Goal: Task Accomplishment & Management: Use online tool/utility

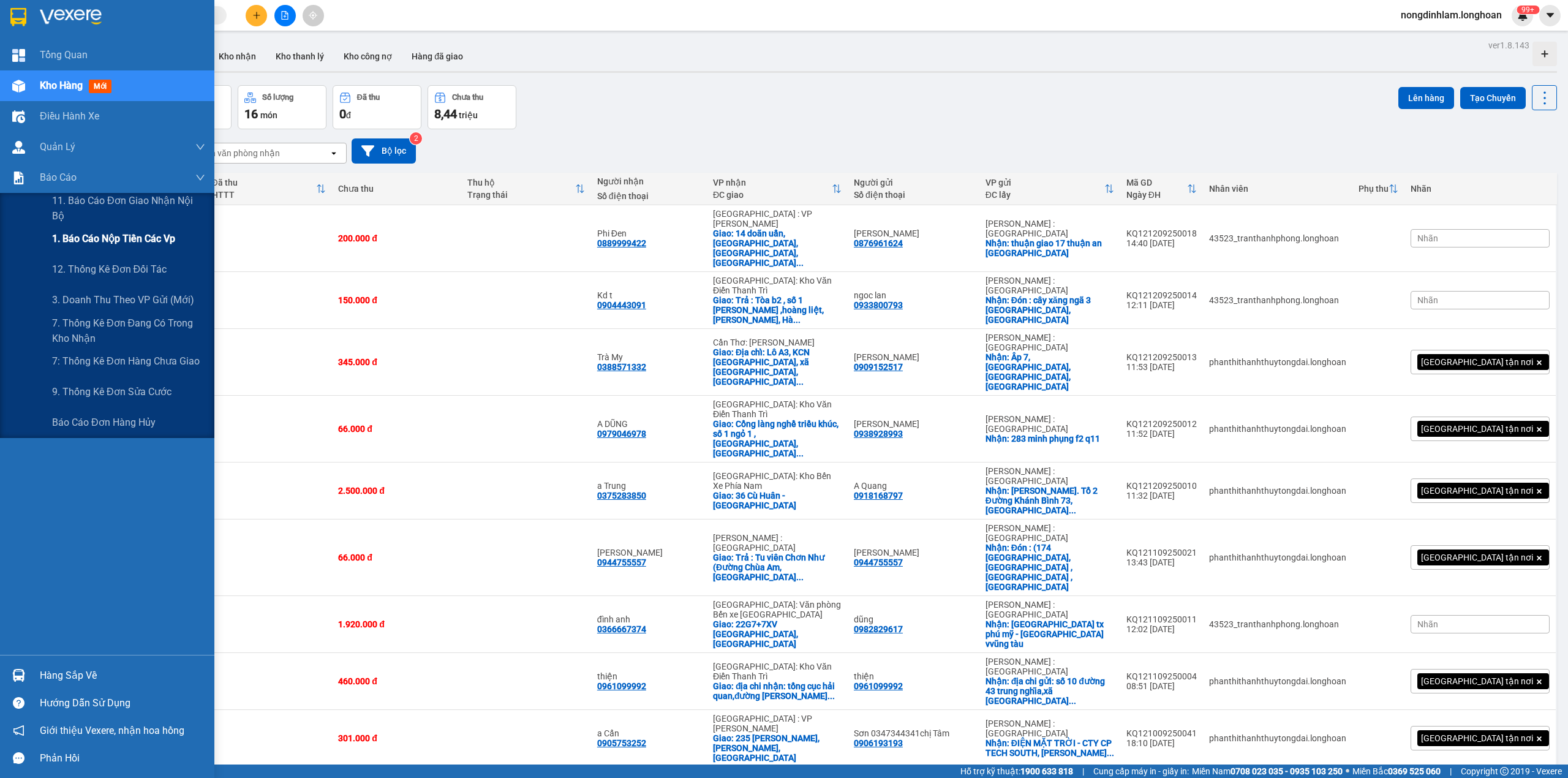
click at [106, 241] on span "1. Báo cáo nộp tiền các vp" at bounding box center [113, 238] width 123 height 16
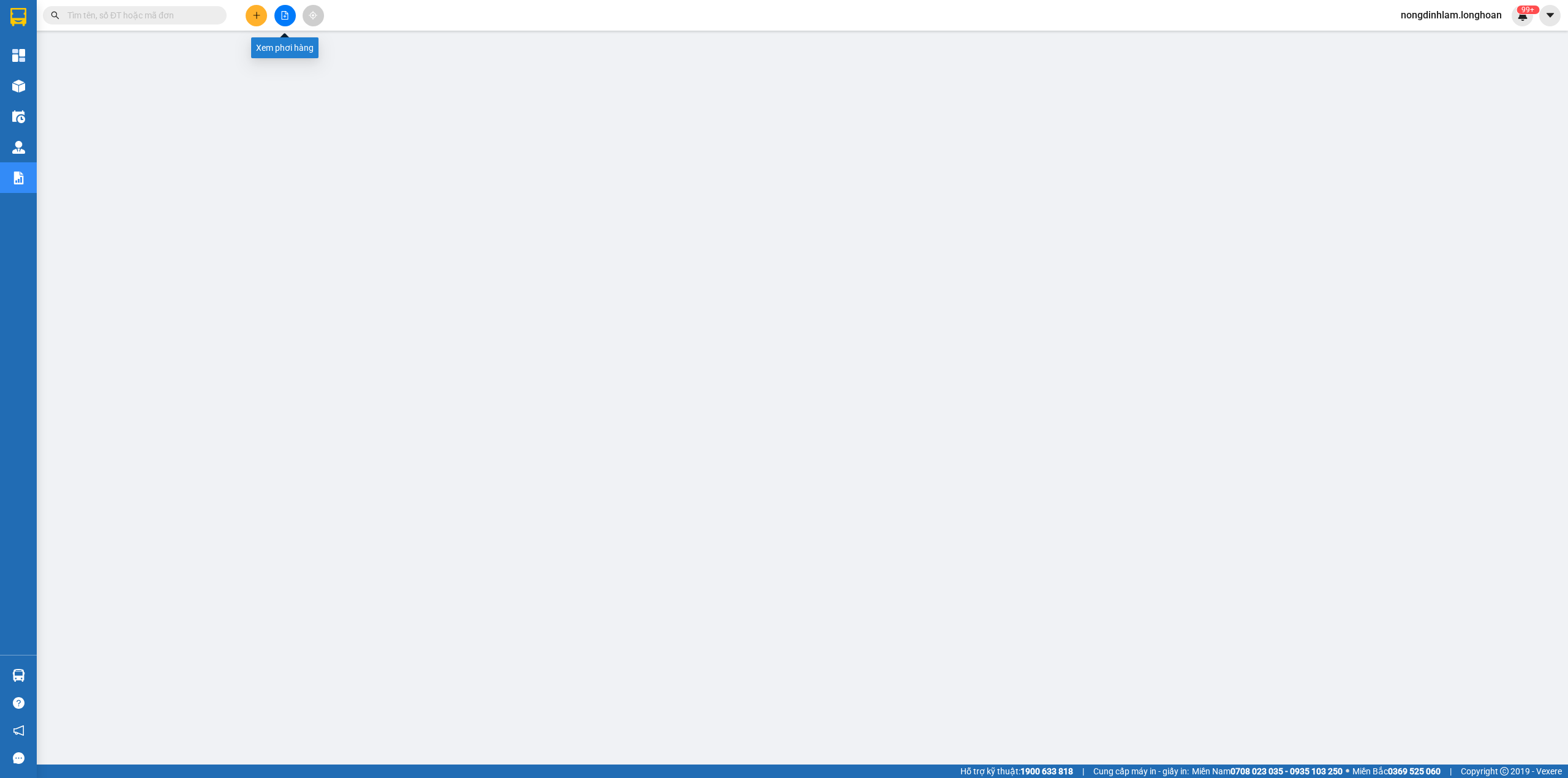
click at [283, 16] on icon "file-add" at bounding box center [285, 16] width 9 height 9
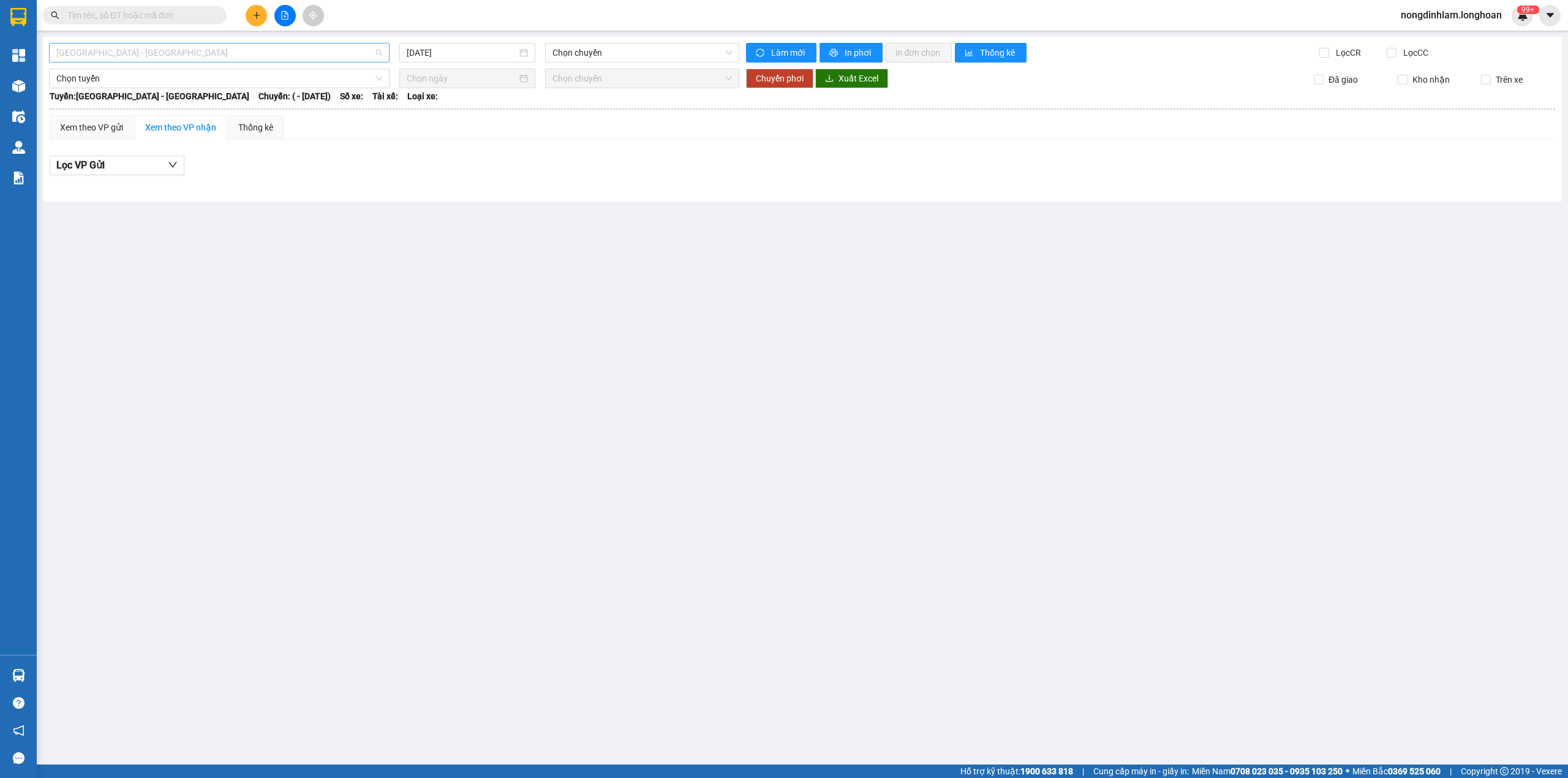
click at [218, 59] on span "[GEOGRAPHIC_DATA] - [GEOGRAPHIC_DATA]" at bounding box center [219, 53] width 326 height 19
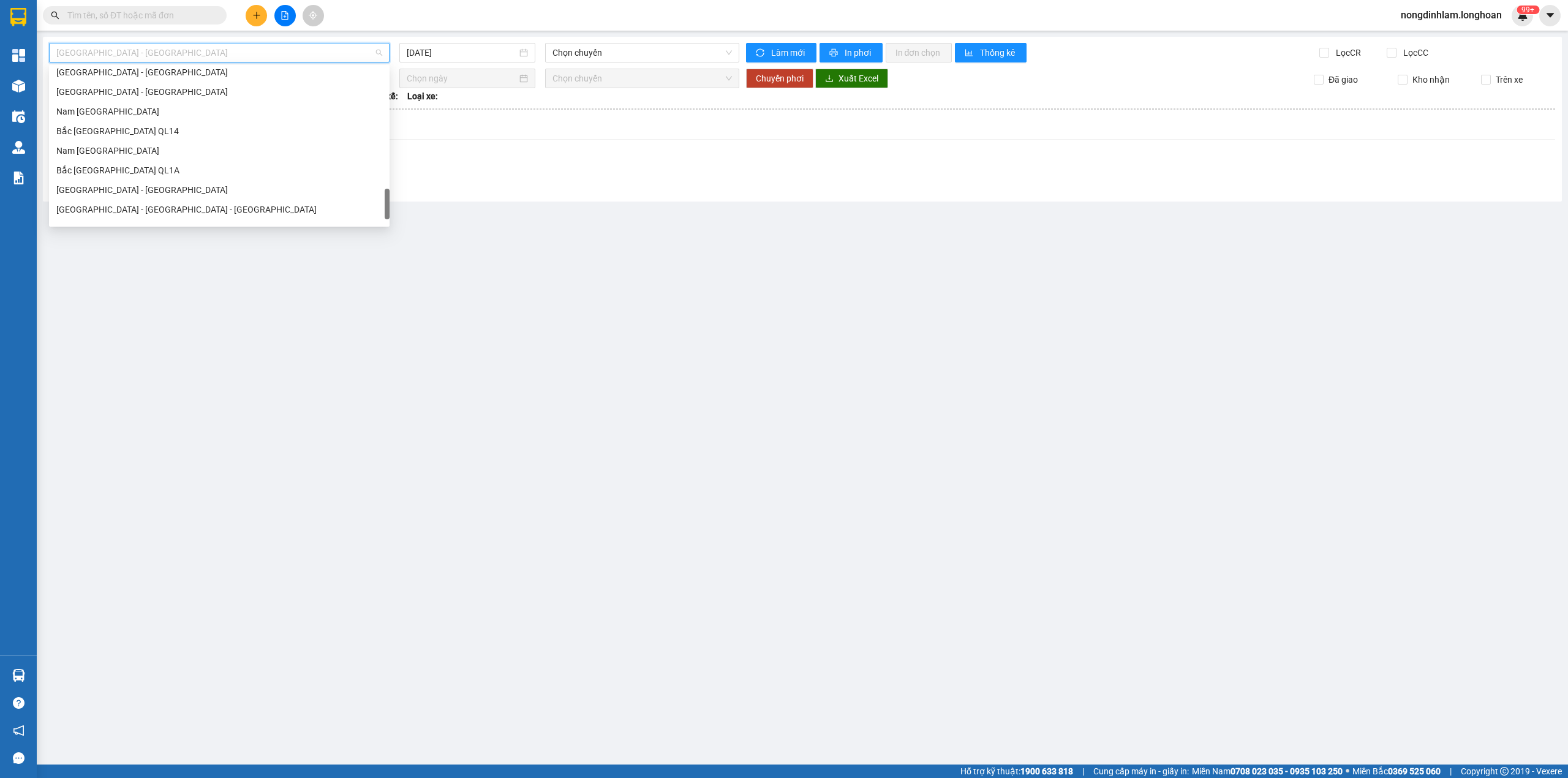
scroll to position [843, 0]
click at [162, 131] on div "Bắc [GEOGRAPHIC_DATA] QL1A" at bounding box center [219, 136] width 326 height 13
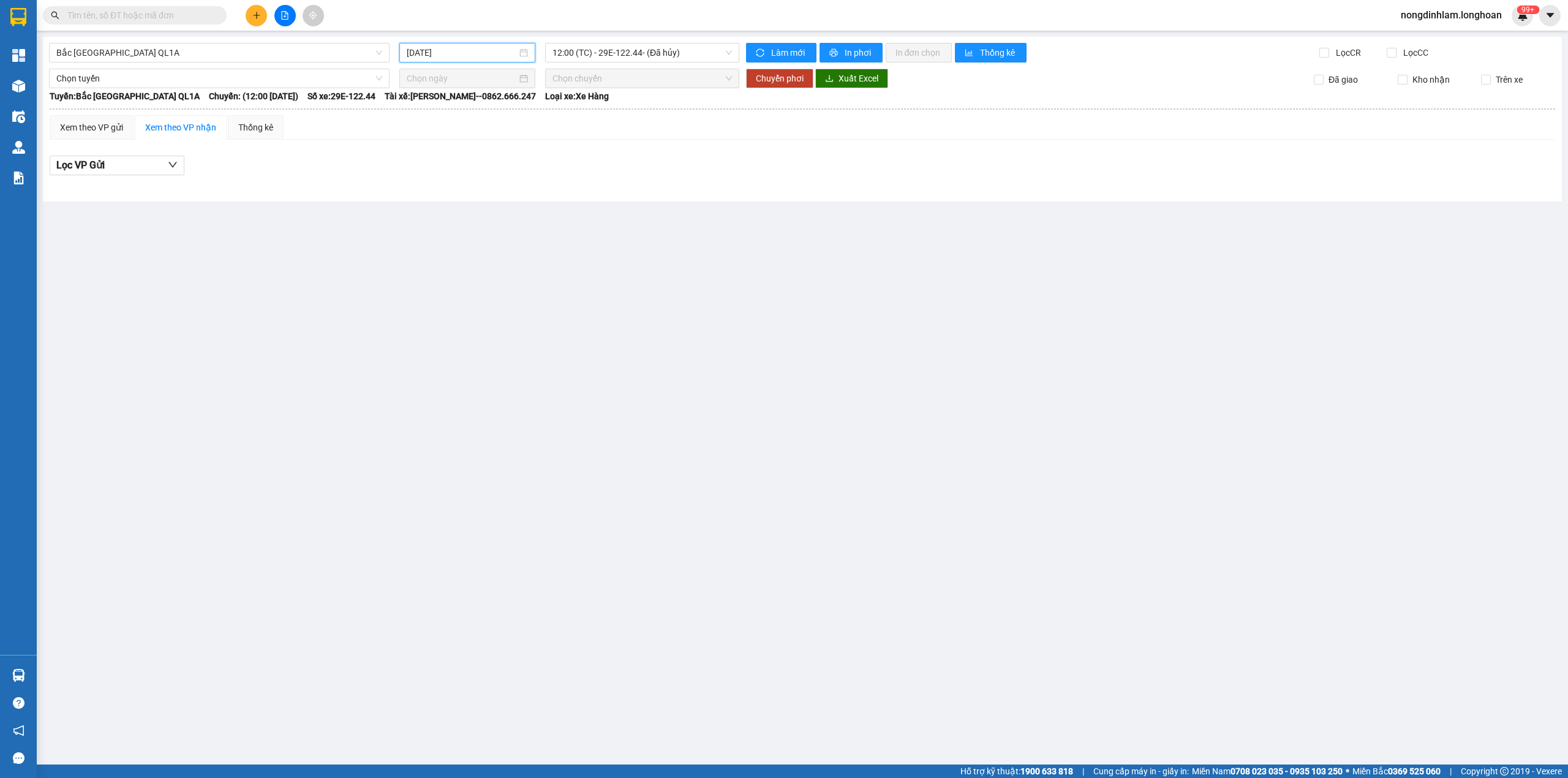
click at [430, 55] on input "[DATE]" at bounding box center [462, 53] width 110 height 13
click at [523, 143] on div "12" at bounding box center [528, 143] width 15 height 15
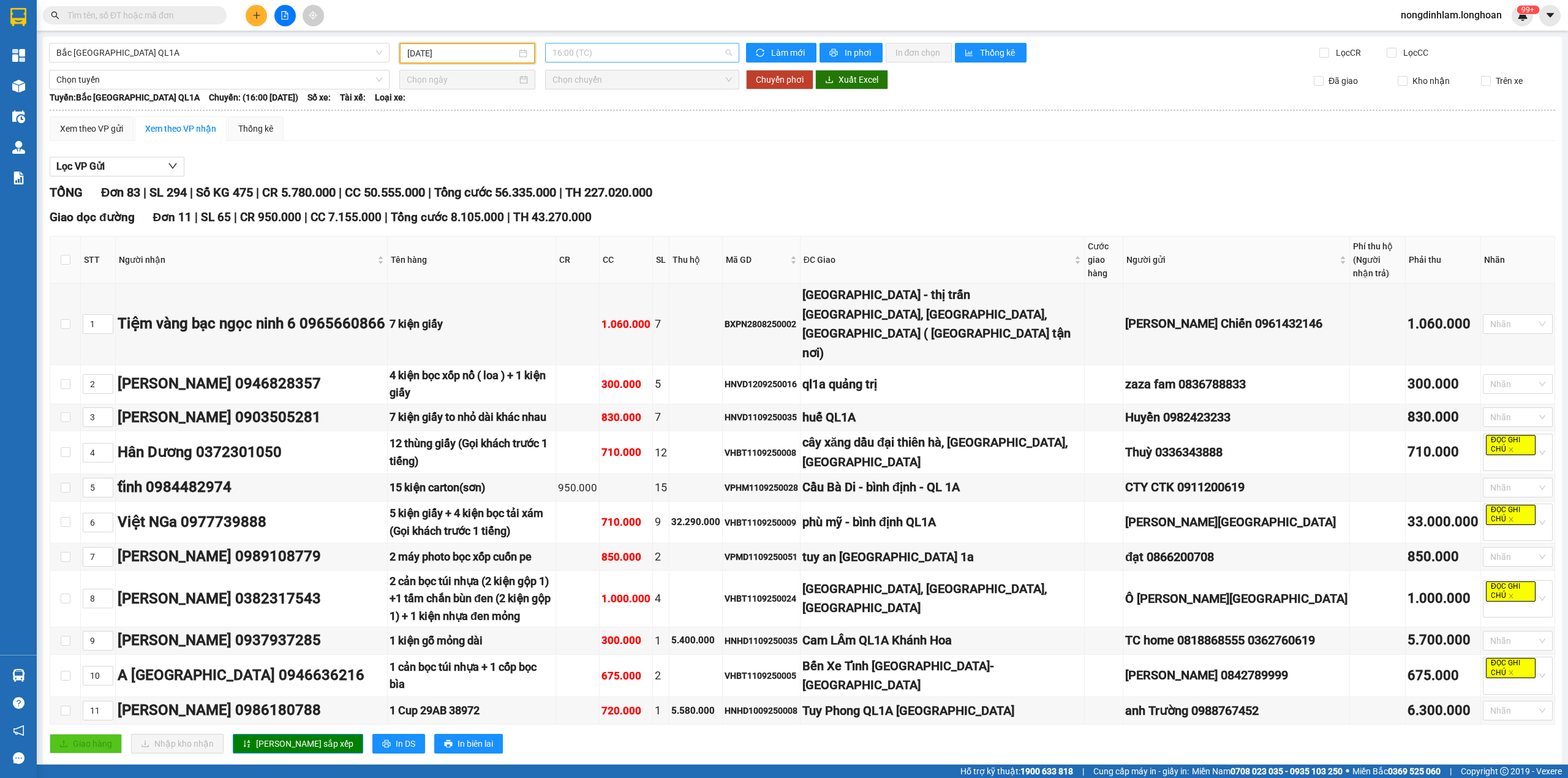
click at [597, 44] on span "16:00 (TC)" at bounding box center [642, 53] width 180 height 19
click at [495, 53] on input "[DATE]" at bounding box center [461, 53] width 109 height 13
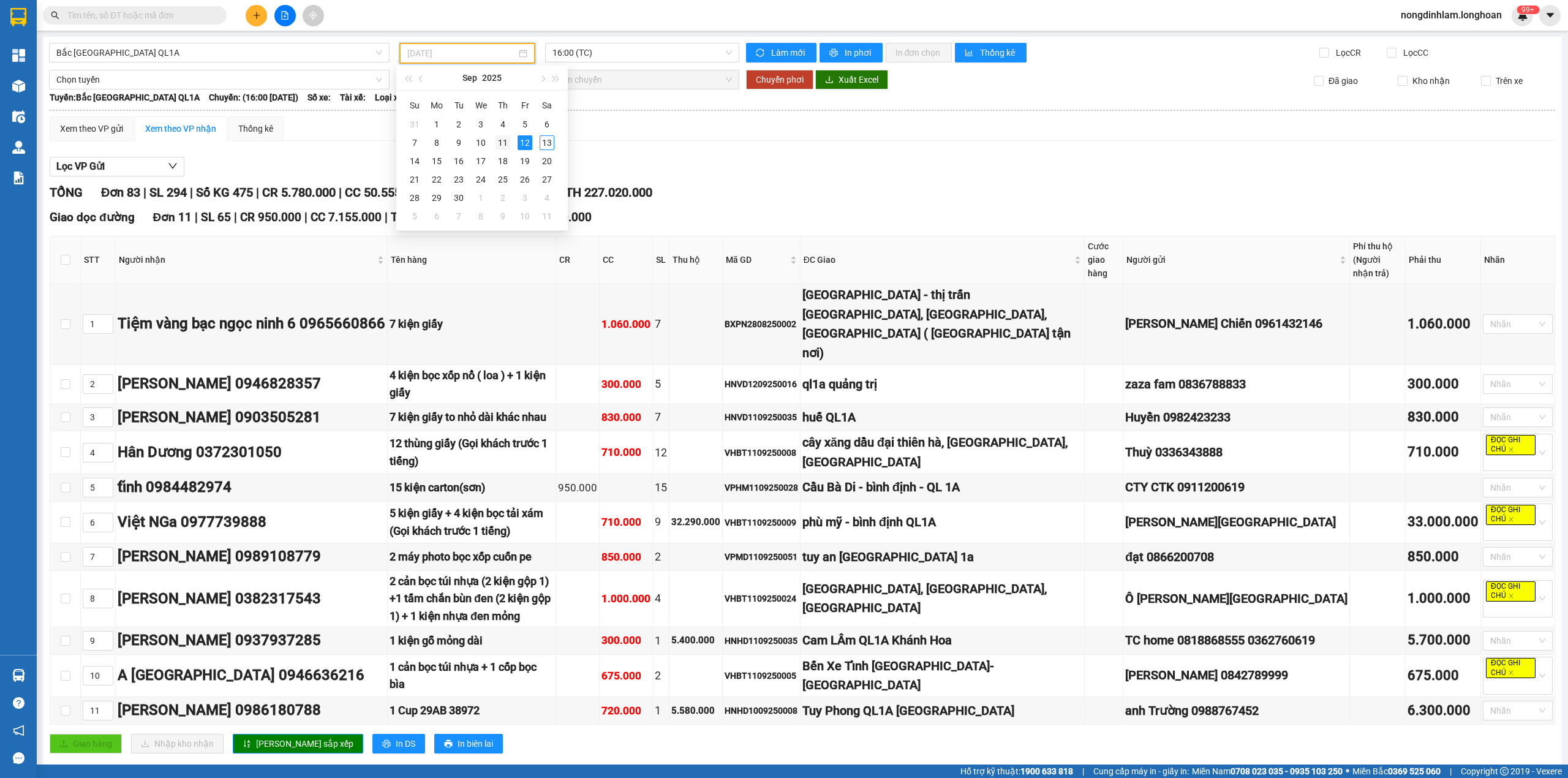
click at [503, 143] on div "11" at bounding box center [503, 143] width 15 height 15
type input "[DATE]"
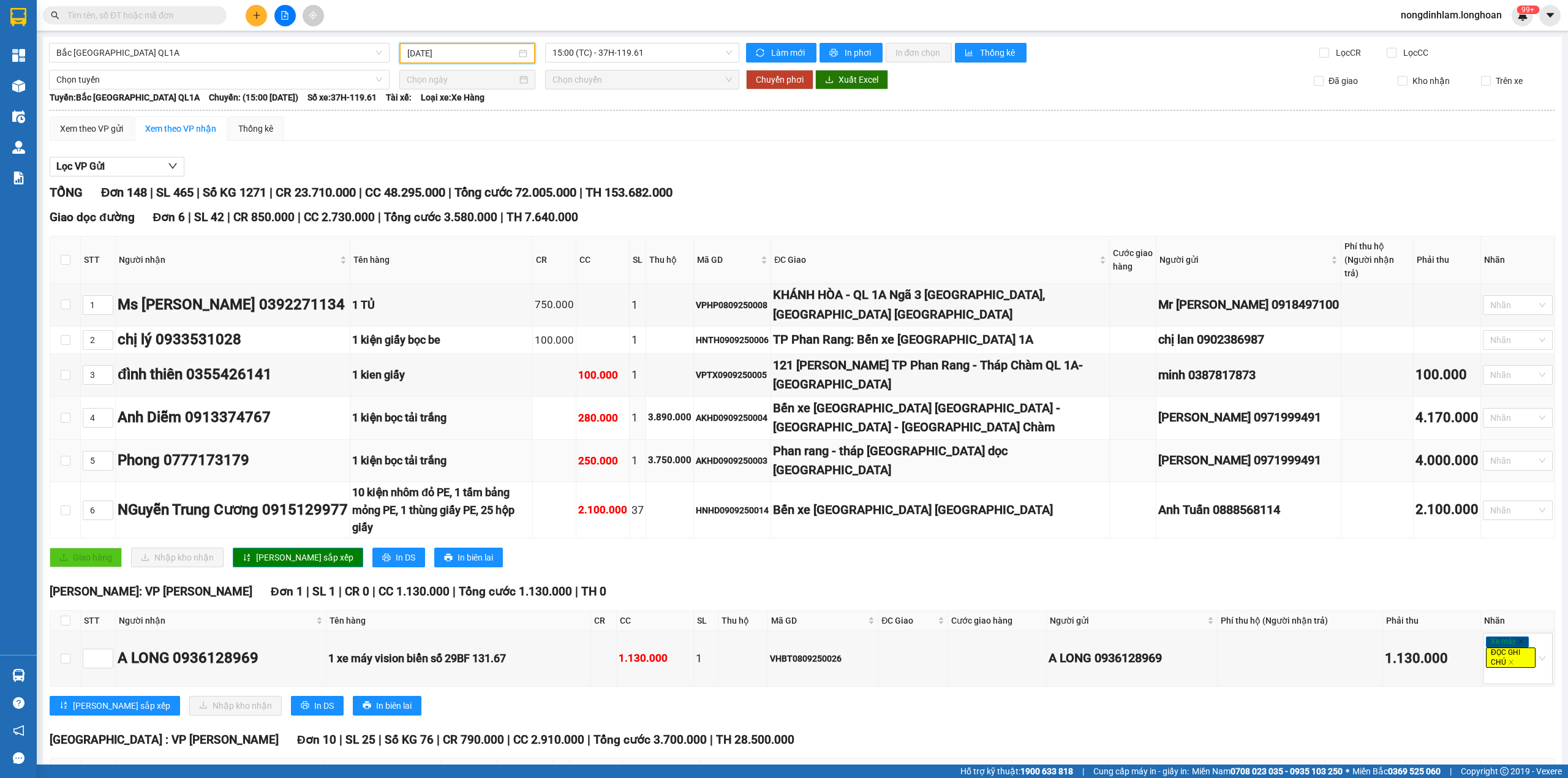
scroll to position [27, 0]
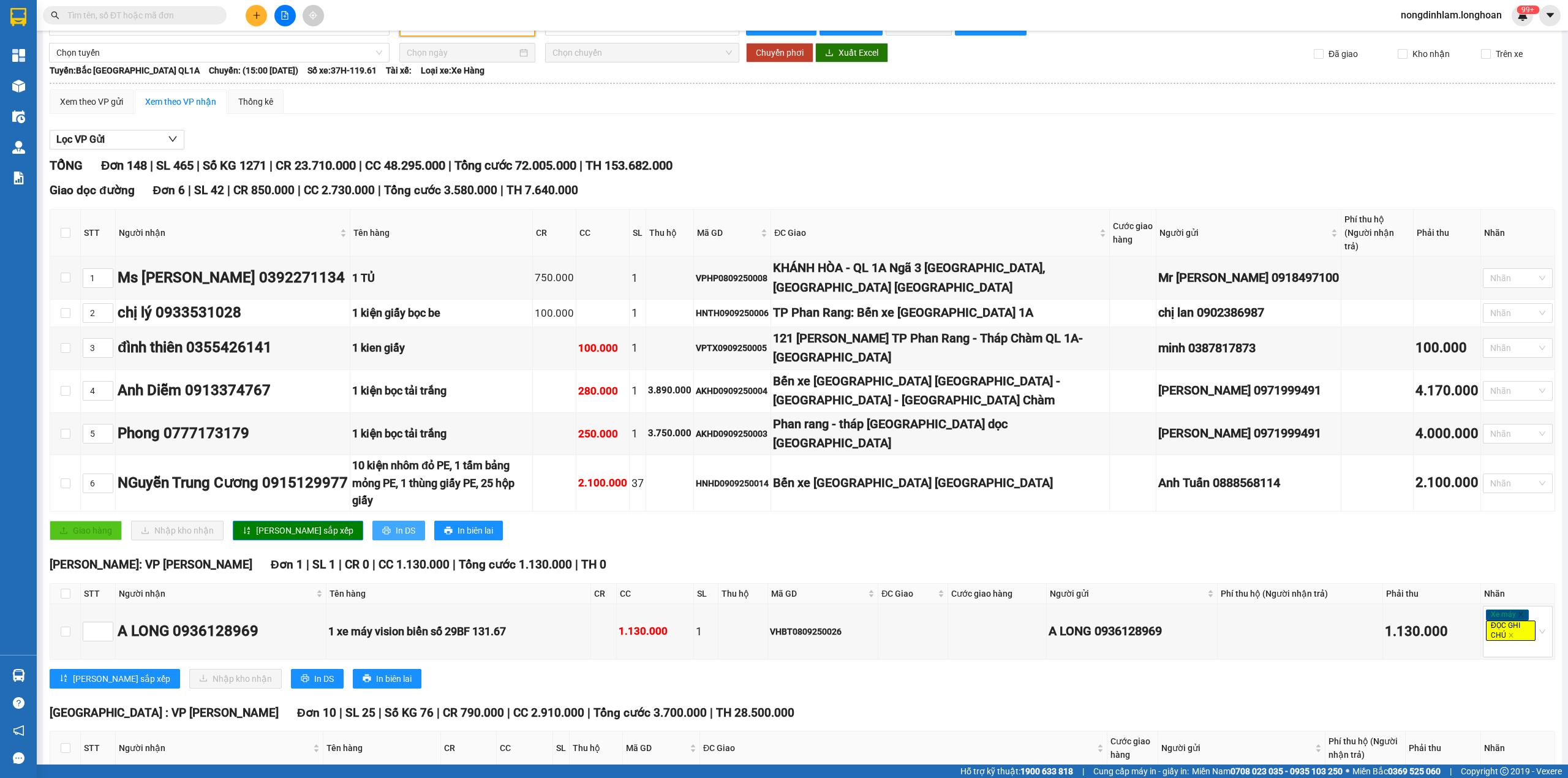
click at [372, 521] on button "In DS" at bounding box center [398, 530] width 53 height 19
click at [627, 383] on div "280.000" at bounding box center [603, 391] width 49 height 16
click at [769, 384] on div "AKHD0909250004" at bounding box center [732, 391] width 73 height 13
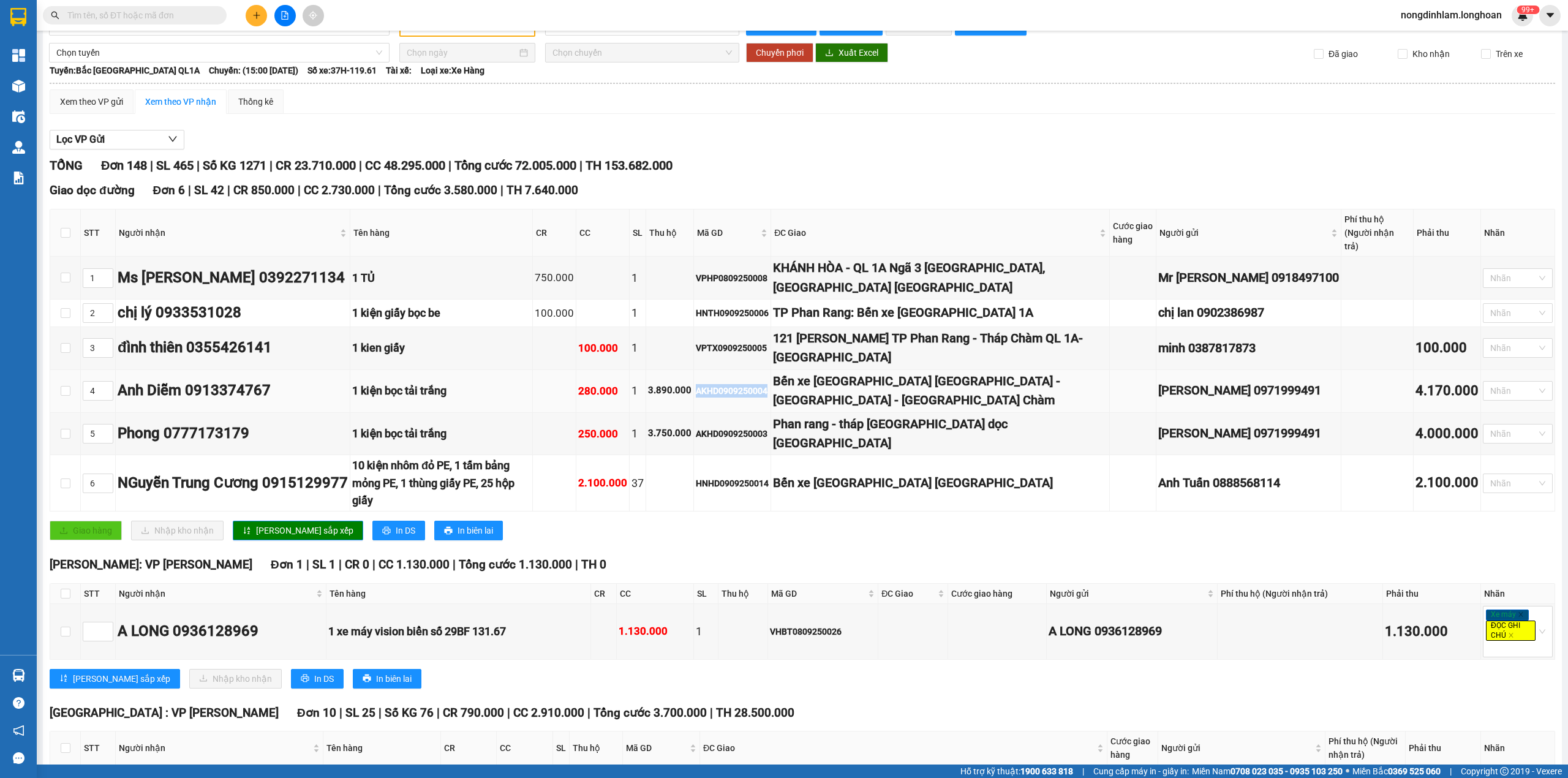
click at [769, 384] on div "AKHD0909250004" at bounding box center [732, 391] width 73 height 13
copy div "AKHD0909250004"
click at [372, 521] on button "In DS" at bounding box center [398, 530] width 53 height 19
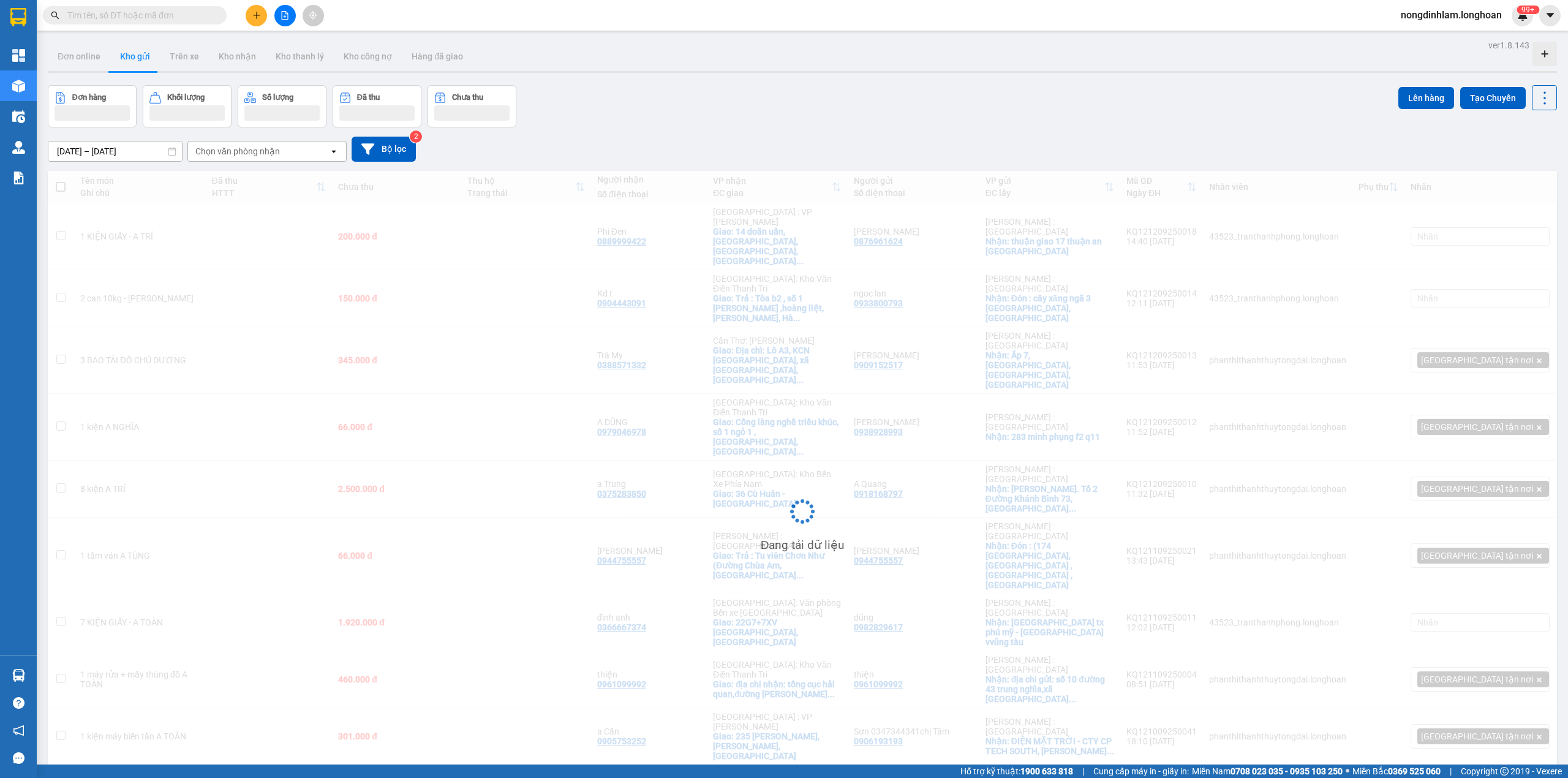
click at [162, 15] on input "text" at bounding box center [139, 16] width 145 height 13
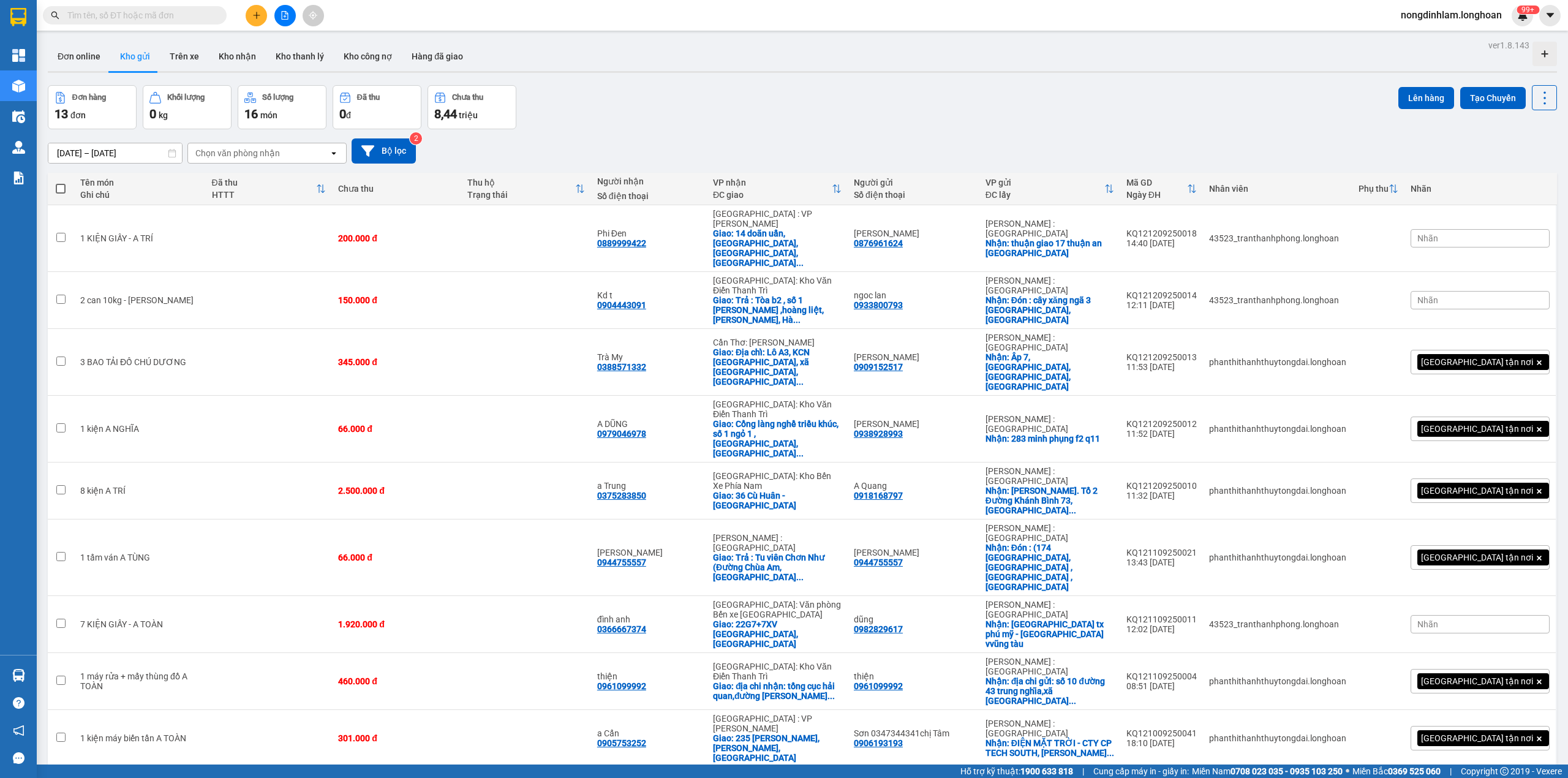
paste input "AKHD0909250004"
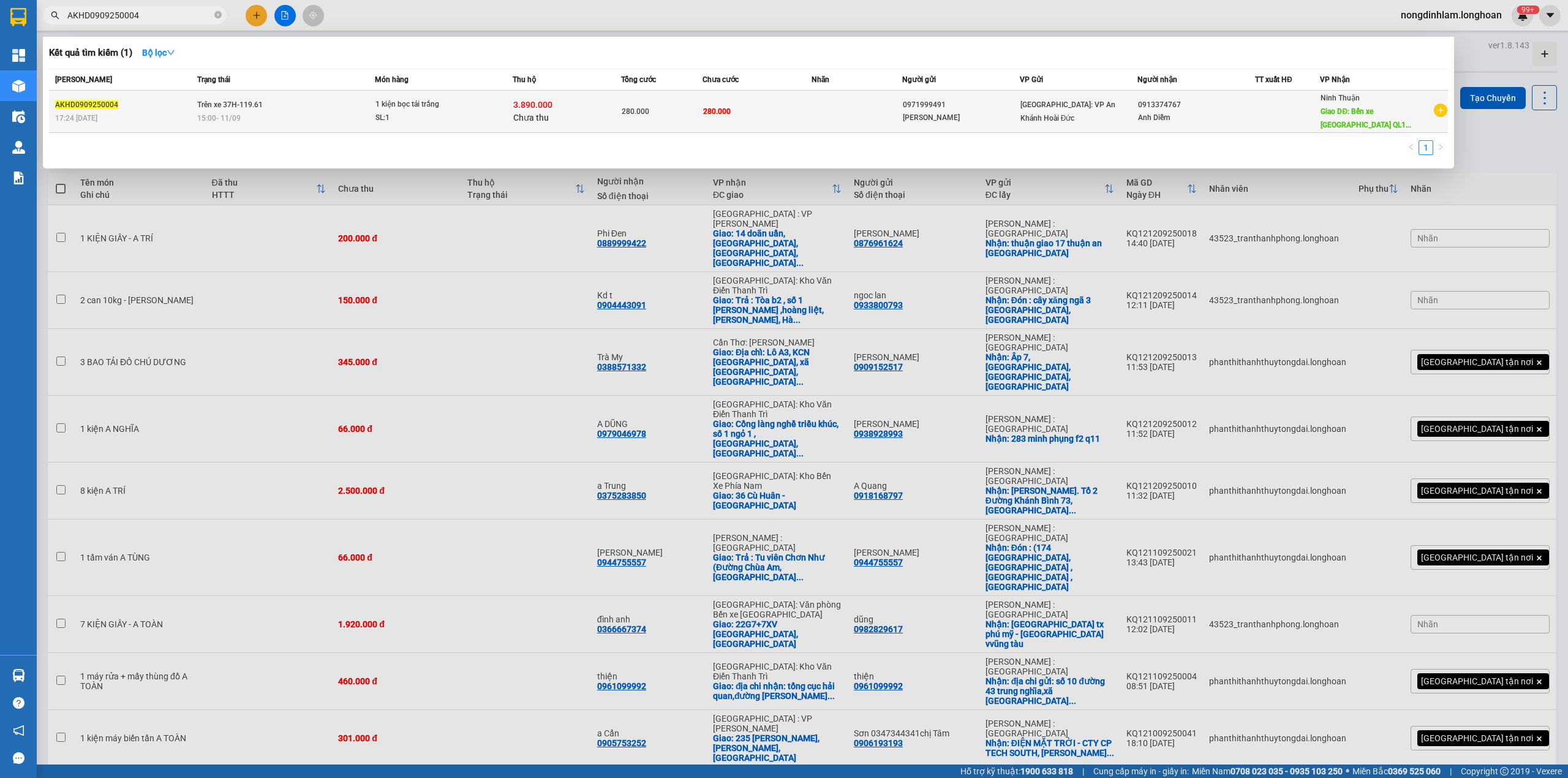
type input "AKHD0909250004"
click at [201, 122] on span "15:00 - 11/09" at bounding box center [219, 117] width 44 height 10
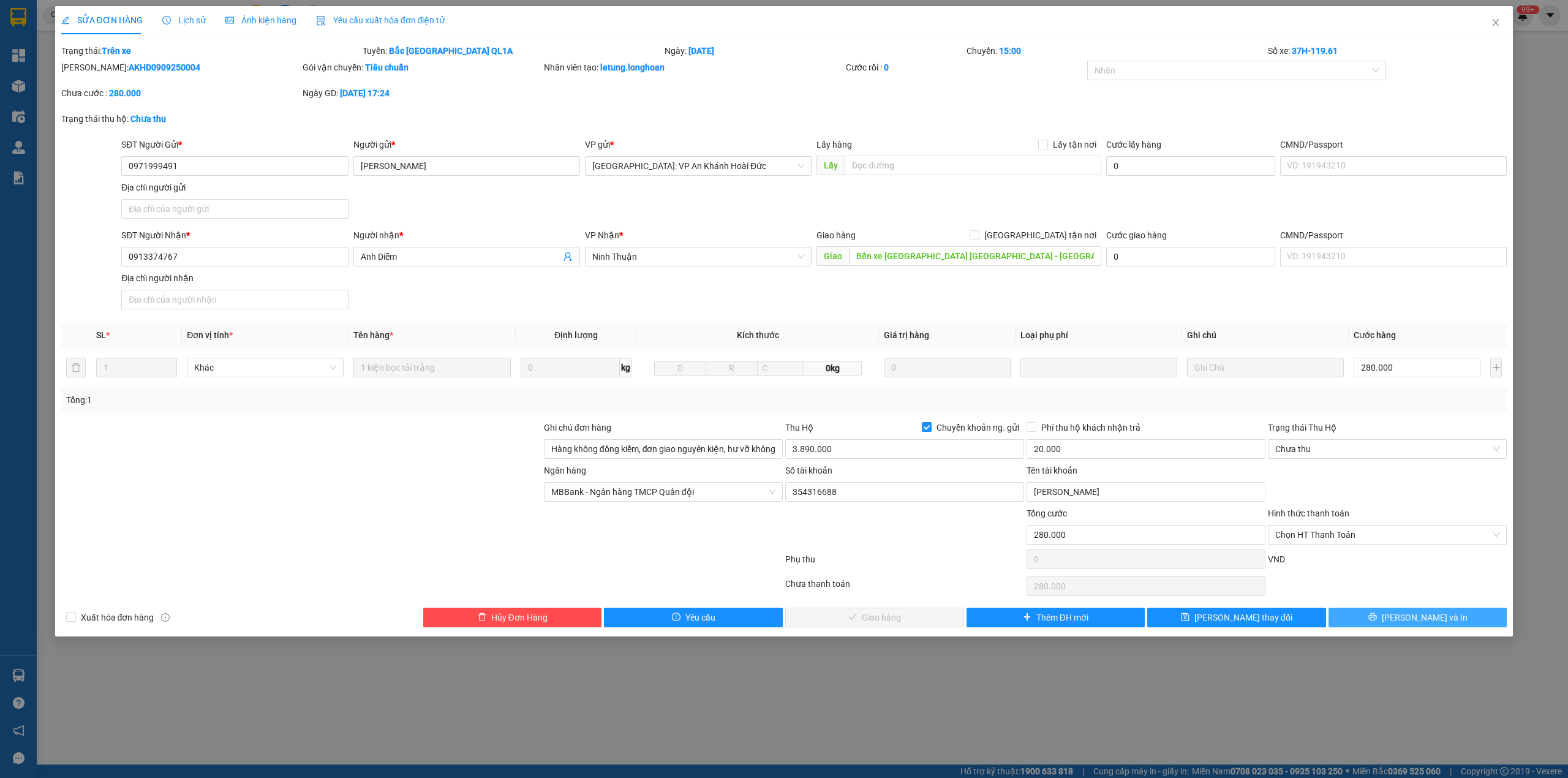
click at [1377, 621] on icon "printer" at bounding box center [1373, 617] width 9 height 9
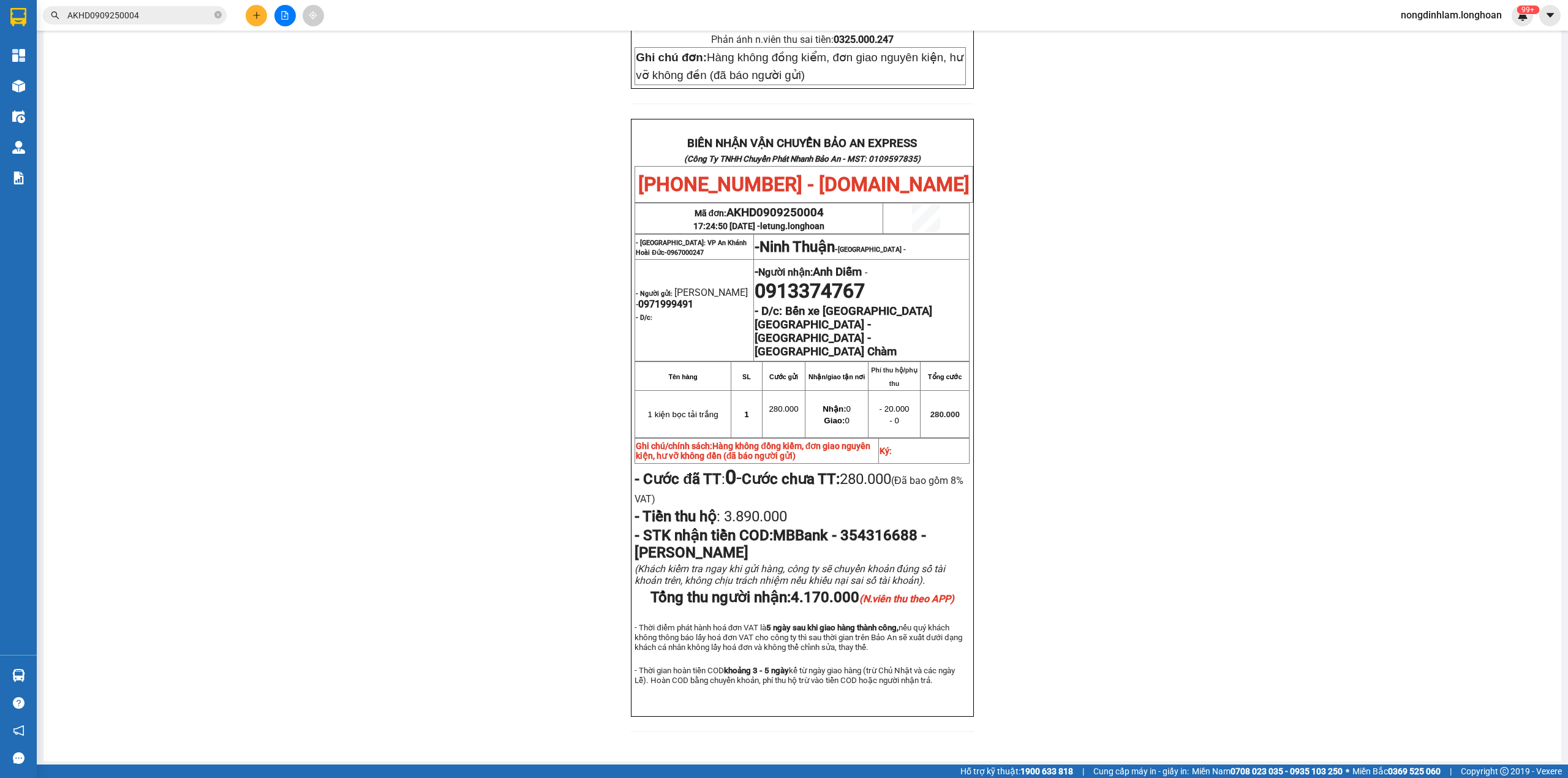
scroll to position [495, 0]
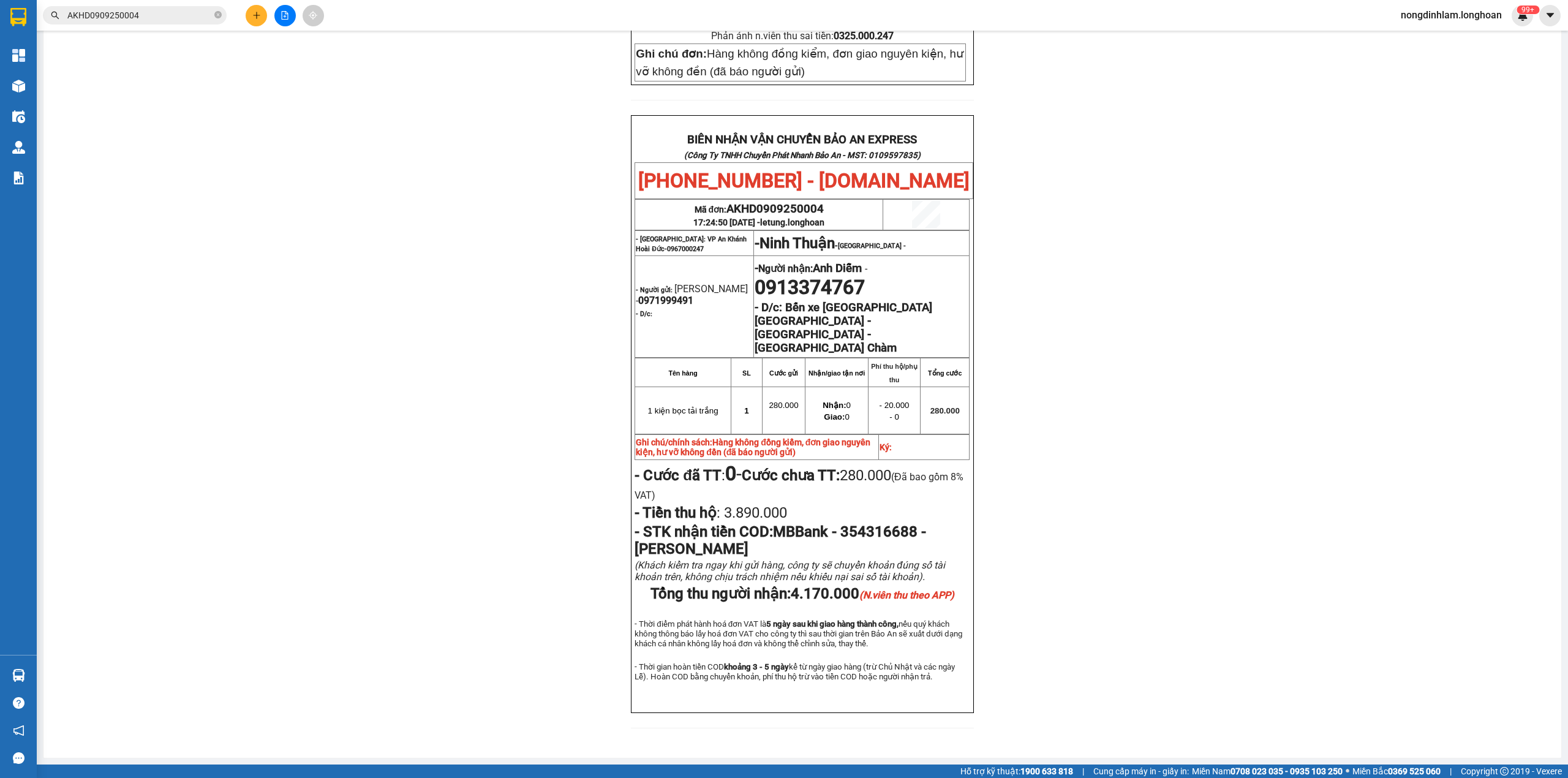
click at [788, 217] on span "letung.longhoan" at bounding box center [792, 222] width 64 height 10
click at [717, 235] on span "- Hà Nội: VP An Khánh Hoài Đức- 0967000247" at bounding box center [692, 244] width 111 height 18
drag, startPoint x: 791, startPoint y: 208, endPoint x: 767, endPoint y: 208, distance: 24.0
click at [767, 217] on span "17:24:50 - 09/09/2025 - letung.longhoan" at bounding box center [758, 222] width 131 height 10
drag, startPoint x: 837, startPoint y: 588, endPoint x: 787, endPoint y: 584, distance: 50.2
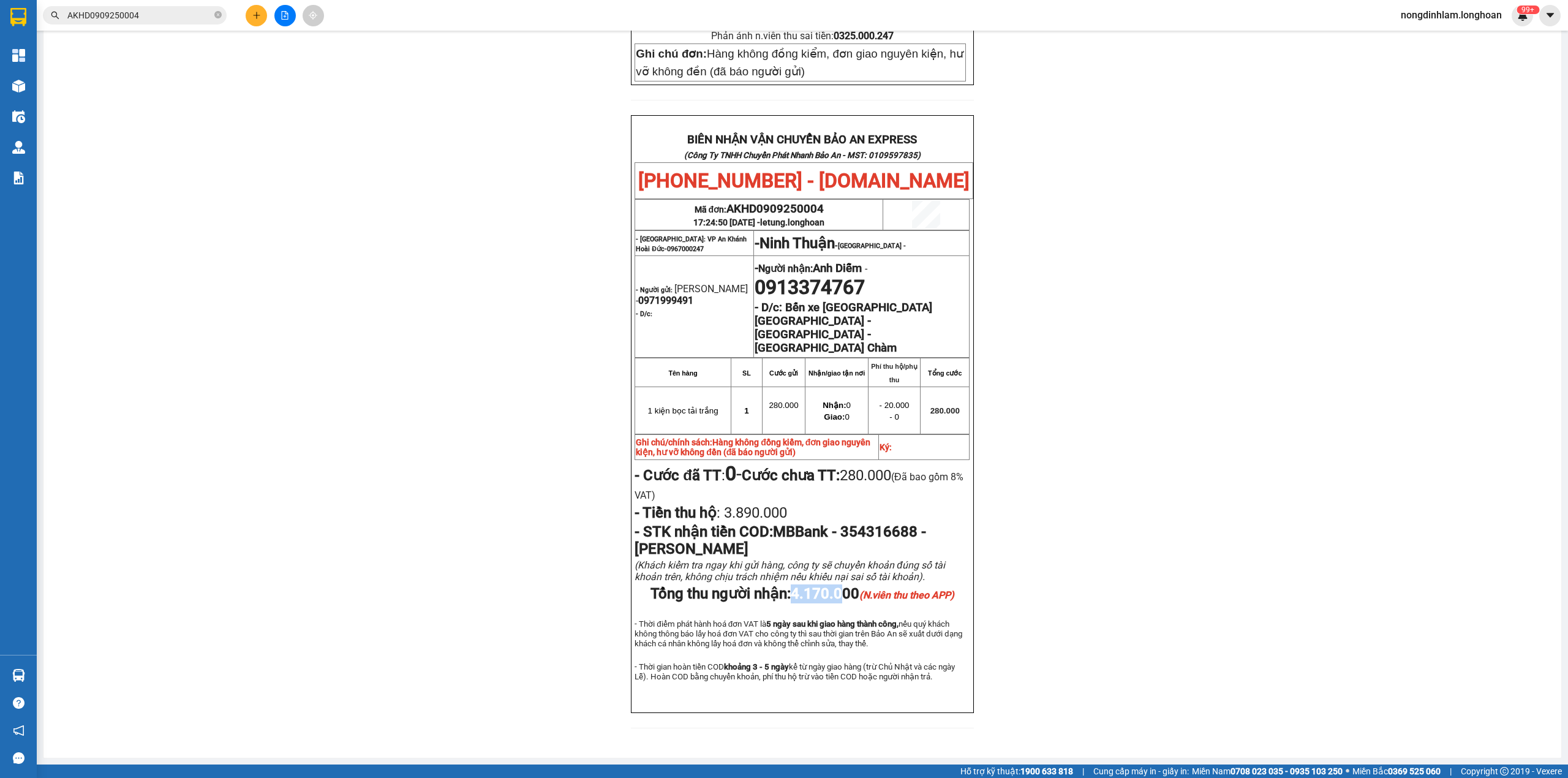
click at [787, 585] on span "Tổng thu người nhận: 4.170.000 (N.viên thu theo APP)" at bounding box center [802, 593] width 304 height 17
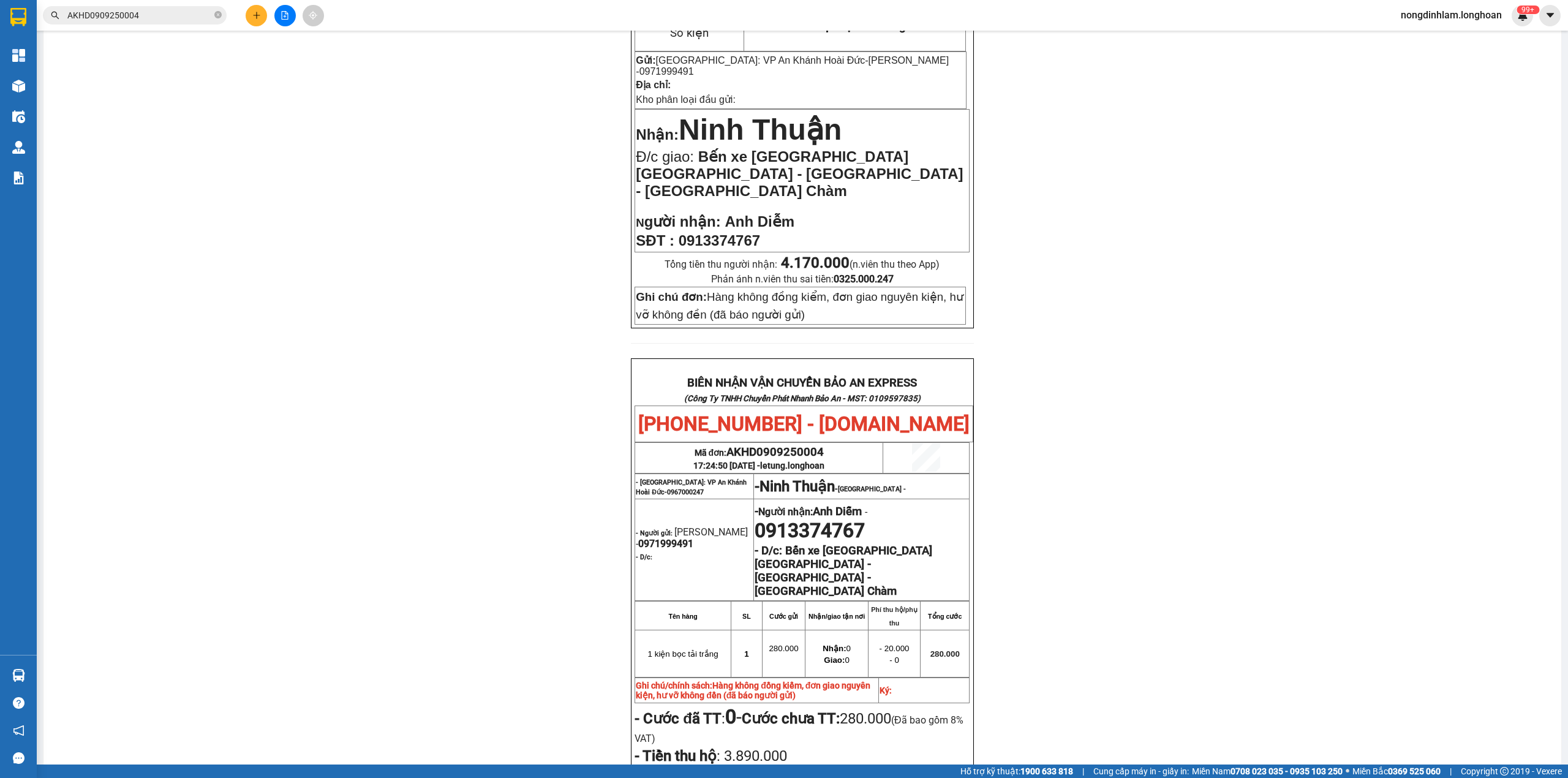
scroll to position [0, 0]
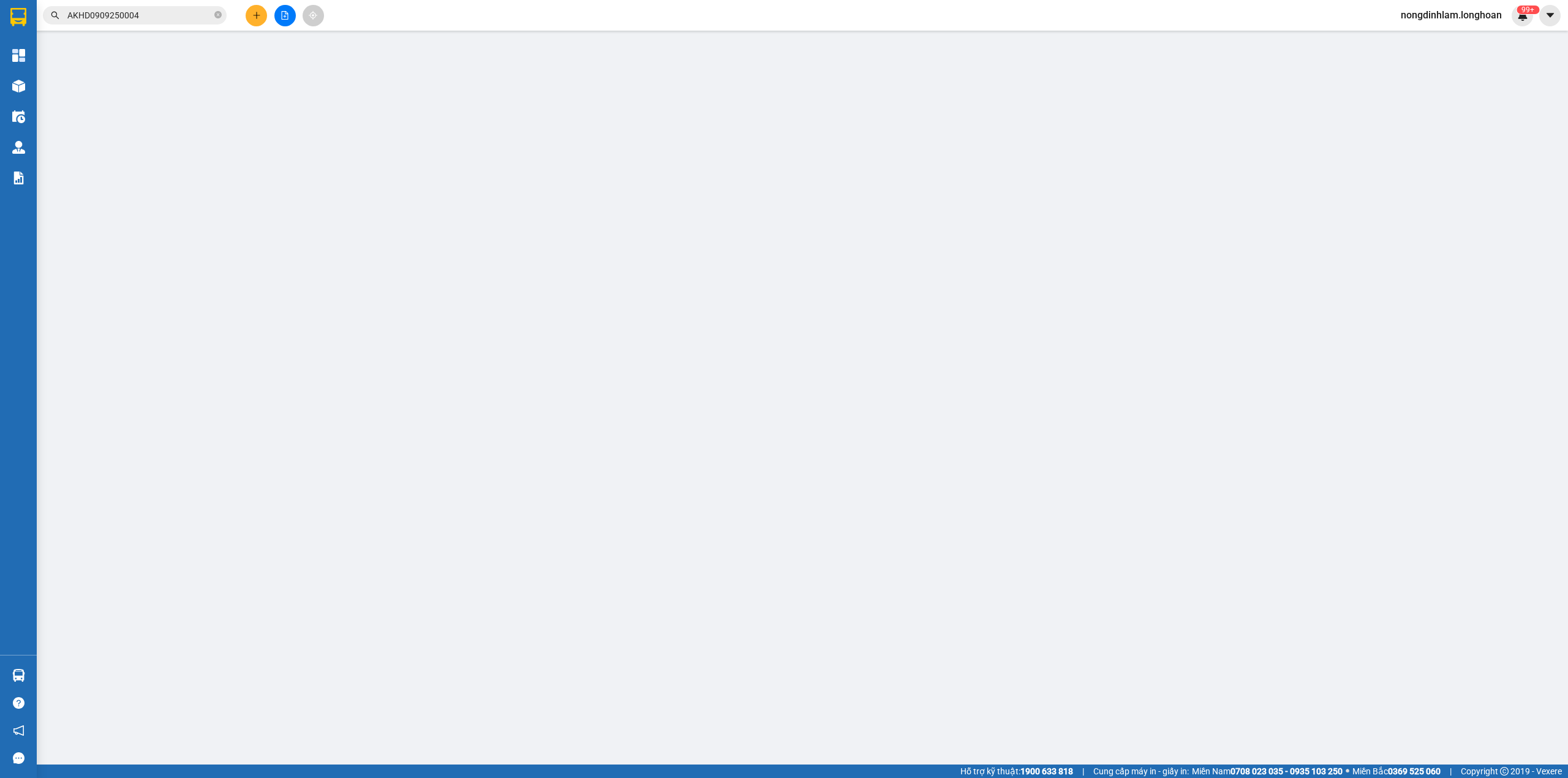
type input "0971999491"
type input "Nguyễn Văn NGuyên"
type input "0913374767"
type input "Anh Diễm"
type input "Bến xe [GEOGRAPHIC_DATA] [GEOGRAPHIC_DATA] - [GEOGRAPHIC_DATA] - [GEOGRAPHIC_DA…"
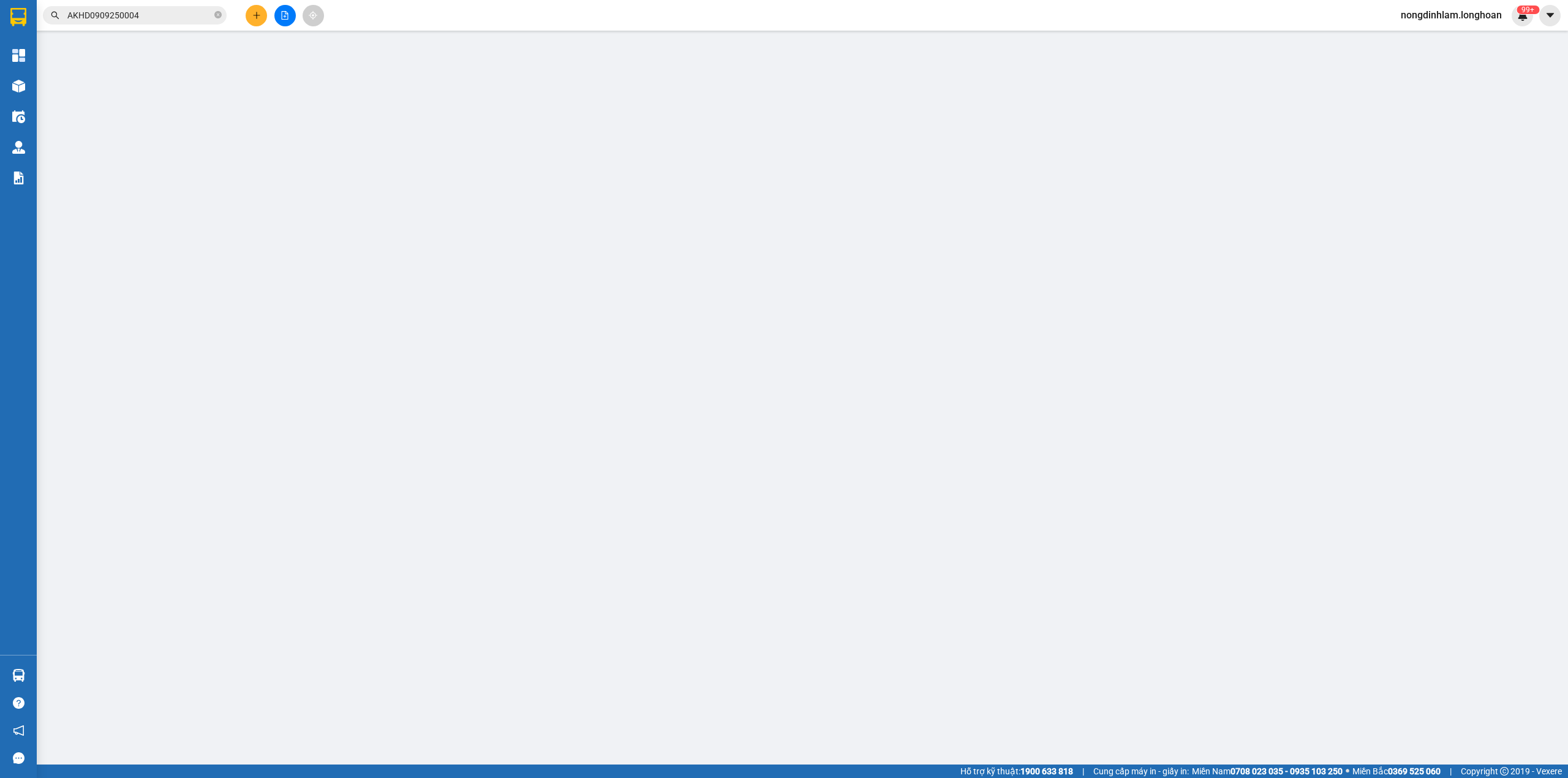
type input "Hàng không đồng kiểm, đơn giao nguyên kiện, hư vỡ không đền (đã báo người gửi)"
type input "280.000"
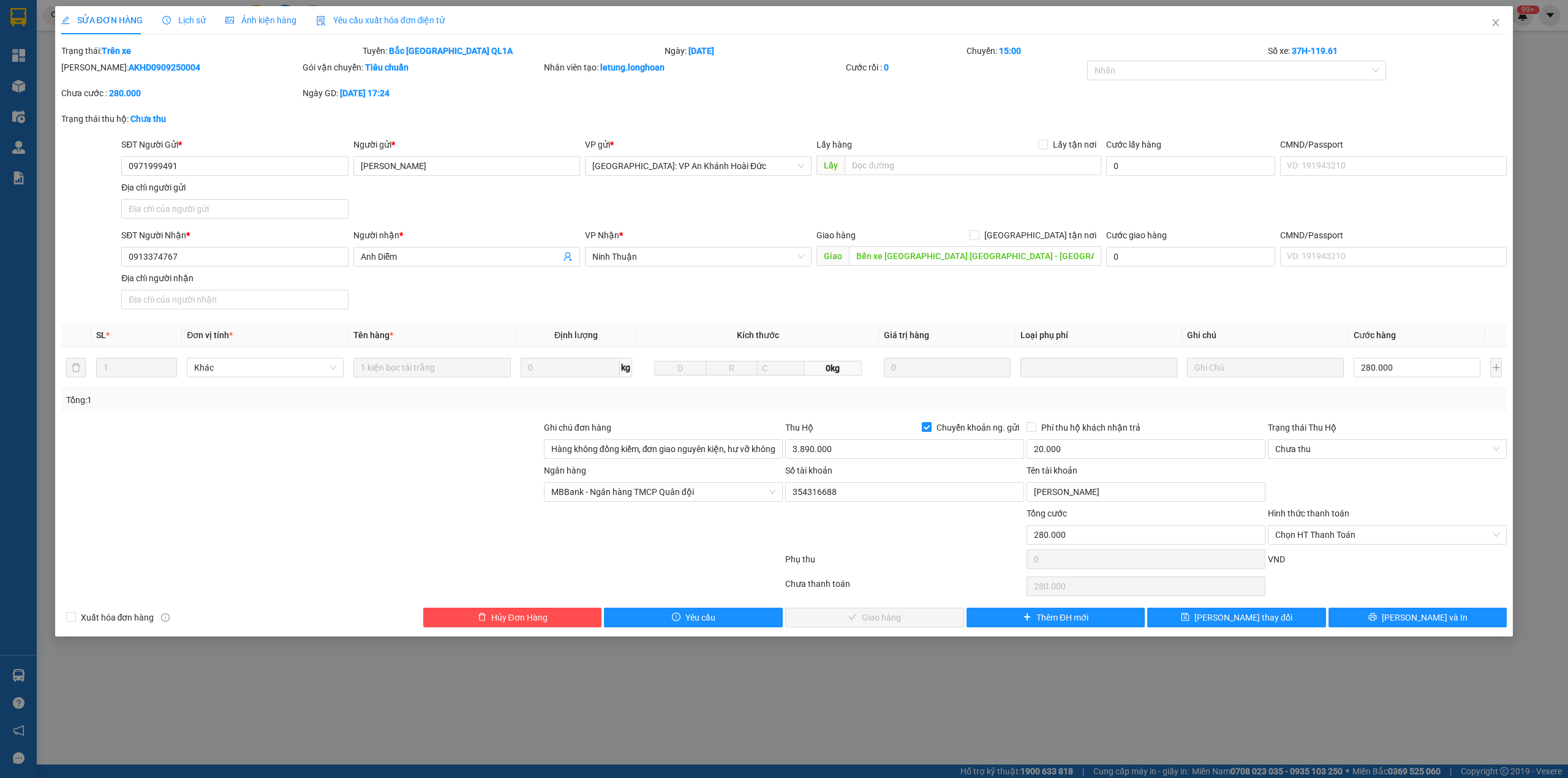
click at [195, 21] on span "Lịch sử" at bounding box center [184, 20] width 44 height 10
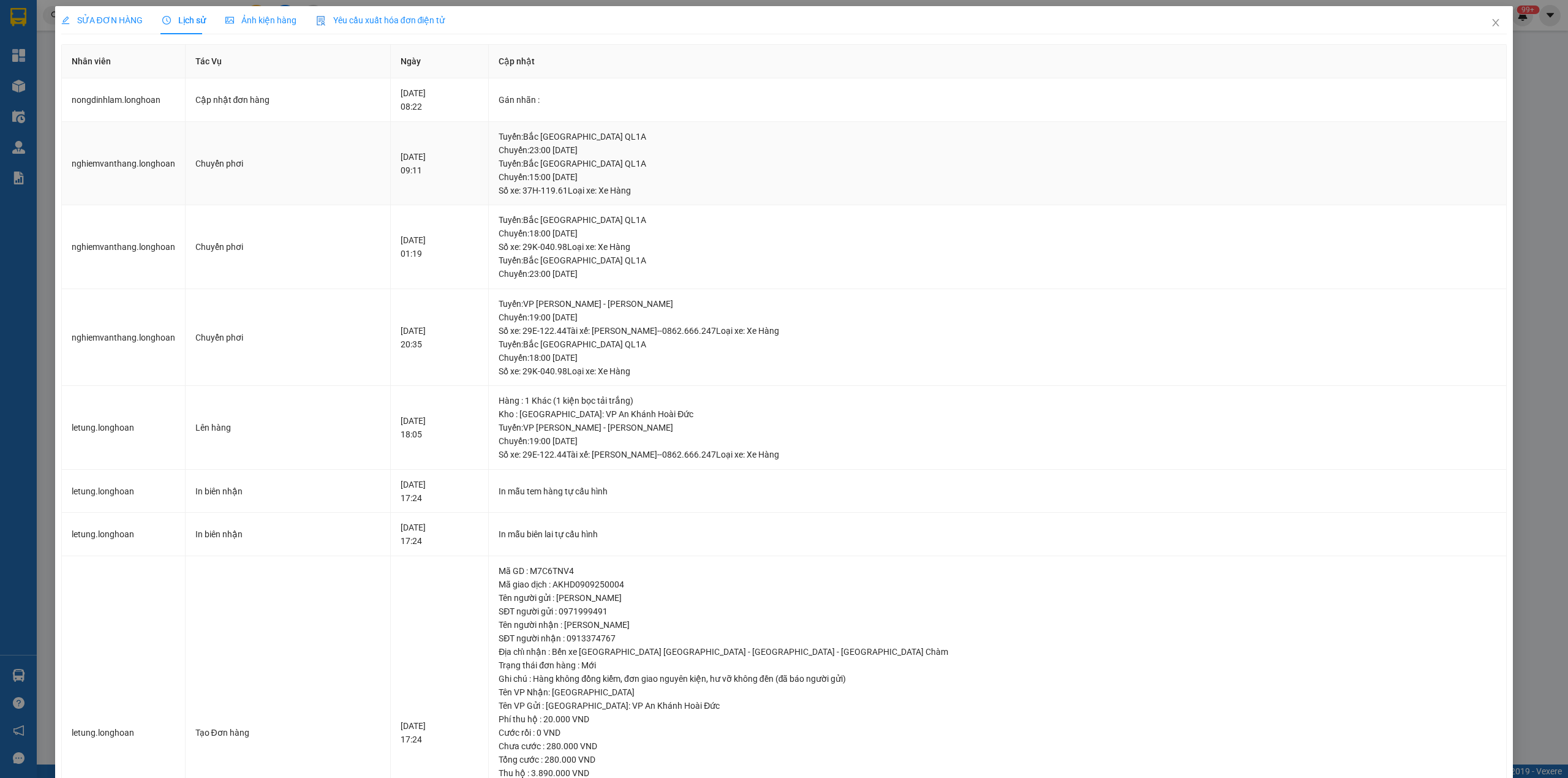
click at [662, 150] on div "Tuyến : Bắc Trung Nam QL1A Chuyến: 23:00 ngày 10-09-2025" at bounding box center [998, 143] width 998 height 27
click at [618, 109] on td "Gán nhãn :" at bounding box center [997, 100] width 1018 height 44
click at [1491, 23] on icon "close" at bounding box center [1495, 22] width 10 height 10
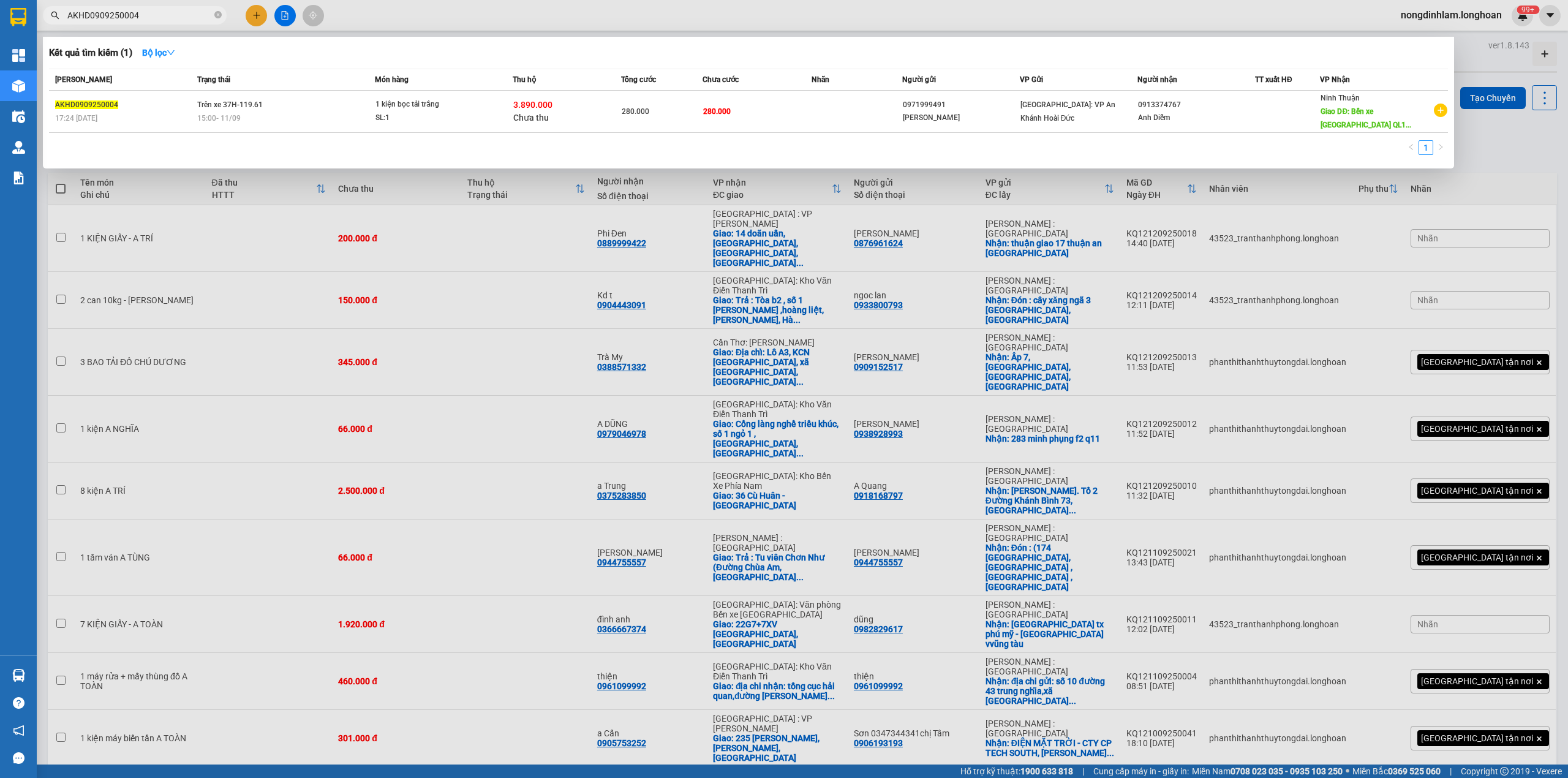
click at [199, 11] on input "AKHD0909250004" at bounding box center [139, 16] width 145 height 13
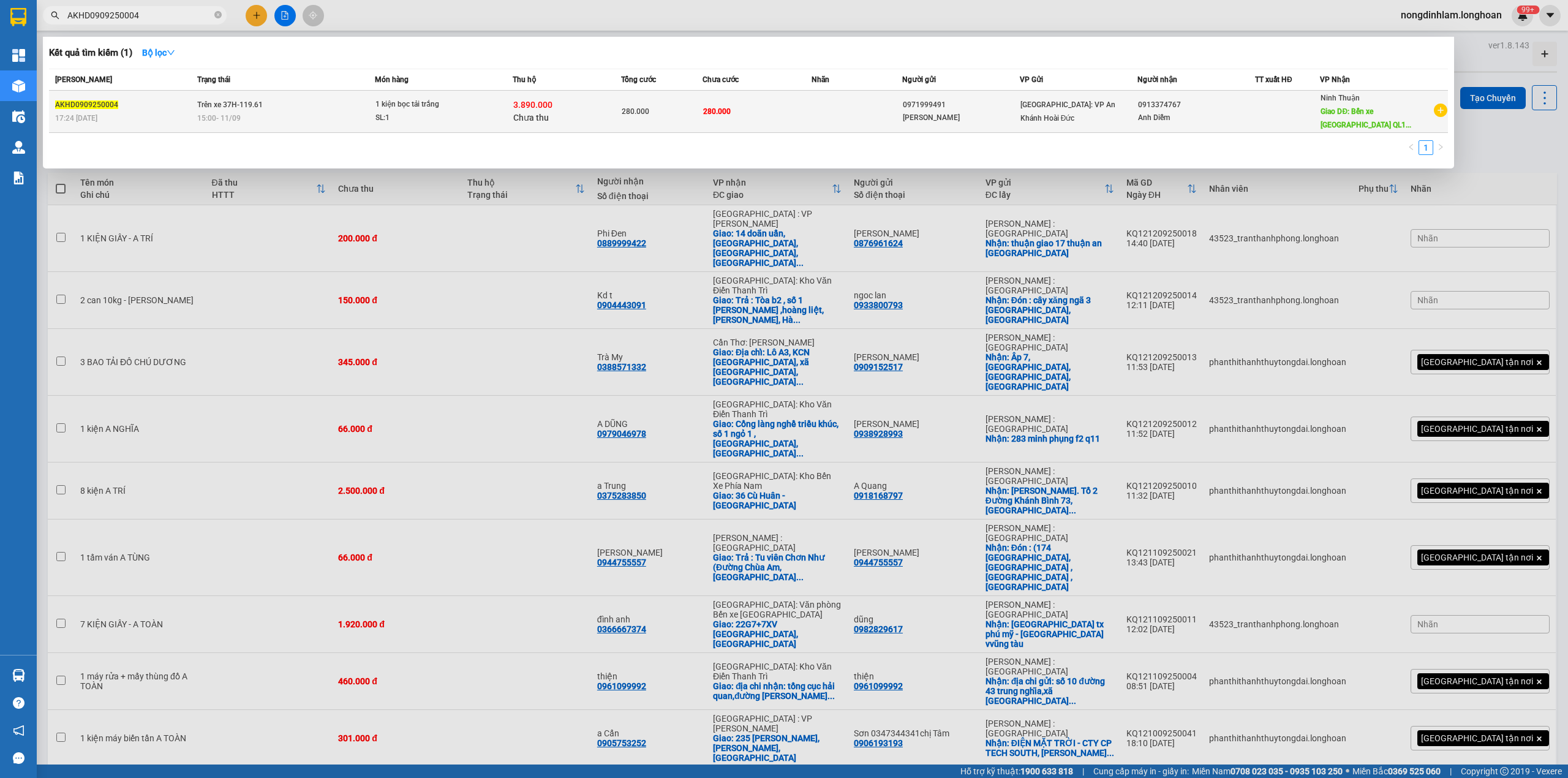
click at [272, 107] on td "Trên xe 37H-119.61 15:00 - 11/09" at bounding box center [285, 111] width 182 height 42
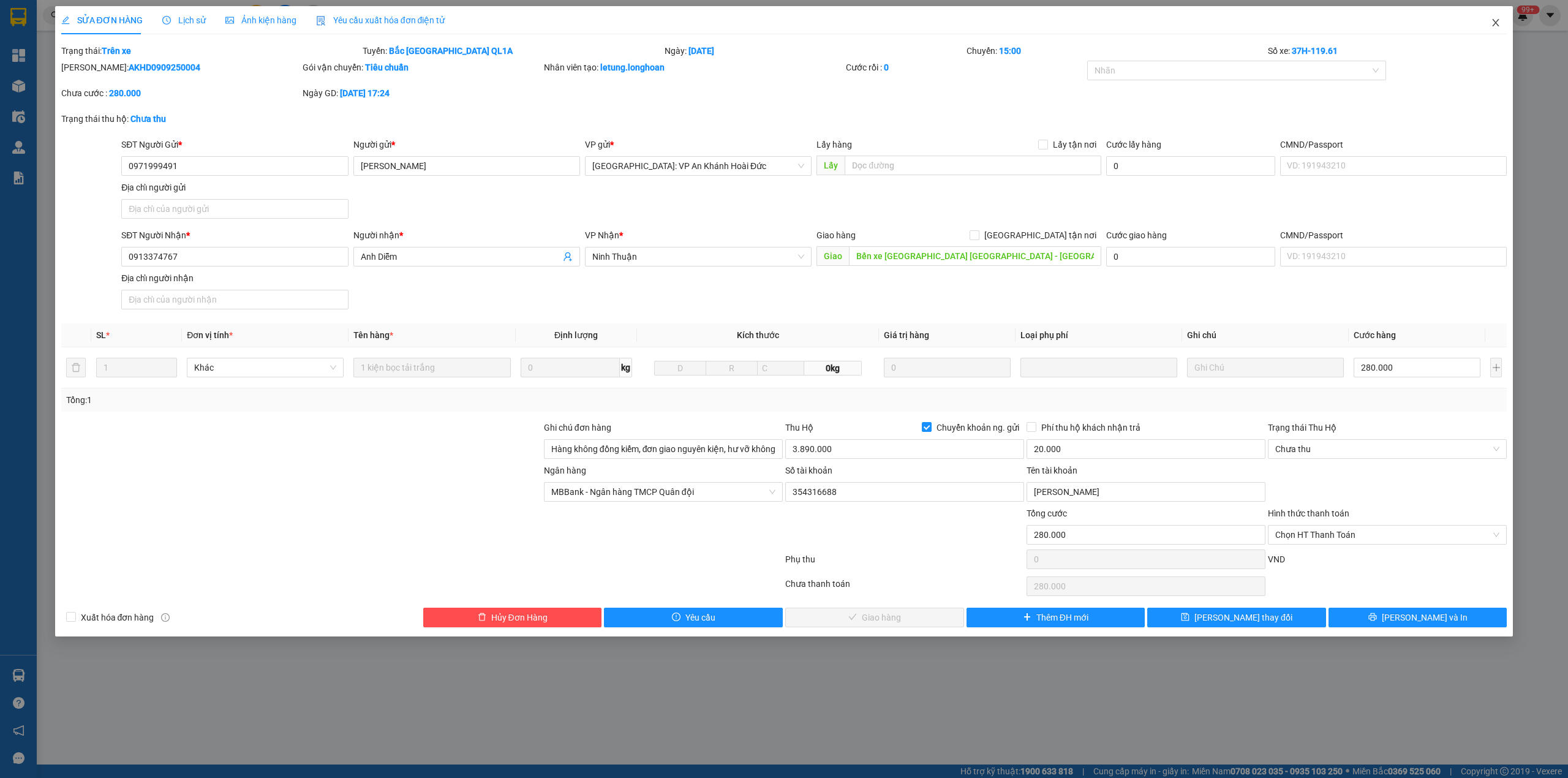
click at [1487, 23] on span "Close" at bounding box center [1496, 23] width 34 height 34
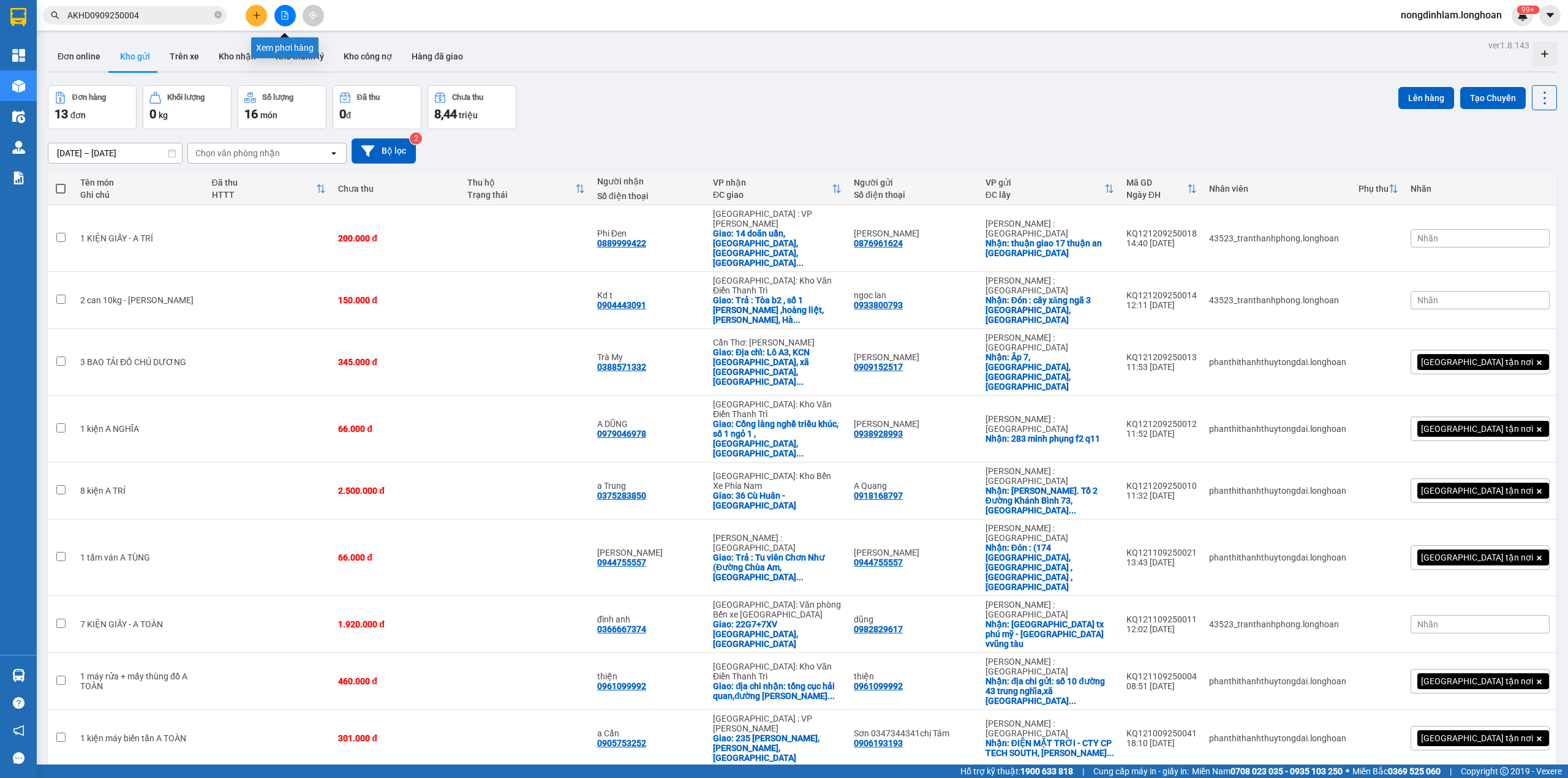
click at [284, 23] on button at bounding box center [285, 16] width 21 height 22
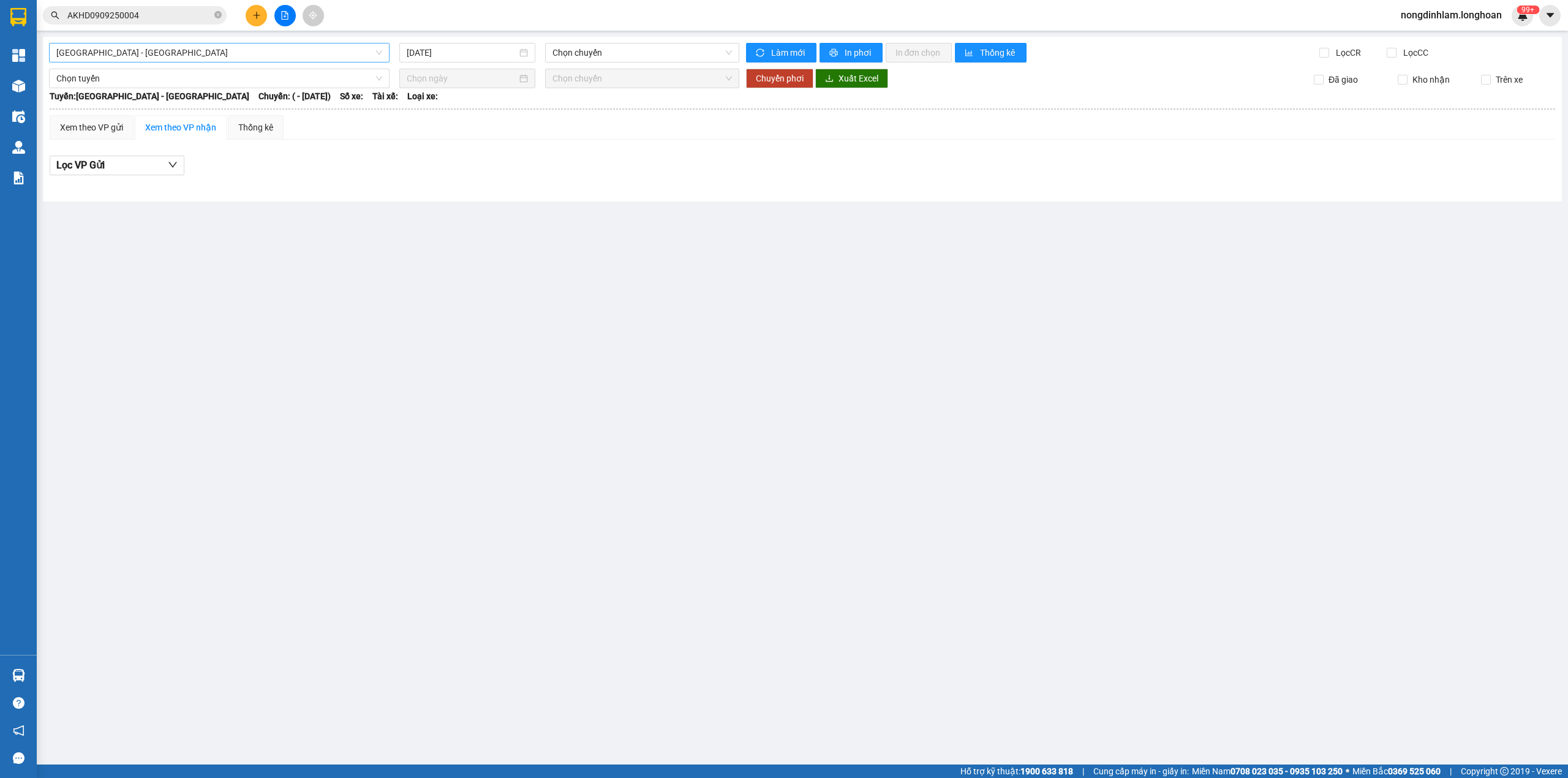
click at [265, 54] on span "[GEOGRAPHIC_DATA] - [GEOGRAPHIC_DATA]" at bounding box center [219, 53] width 326 height 19
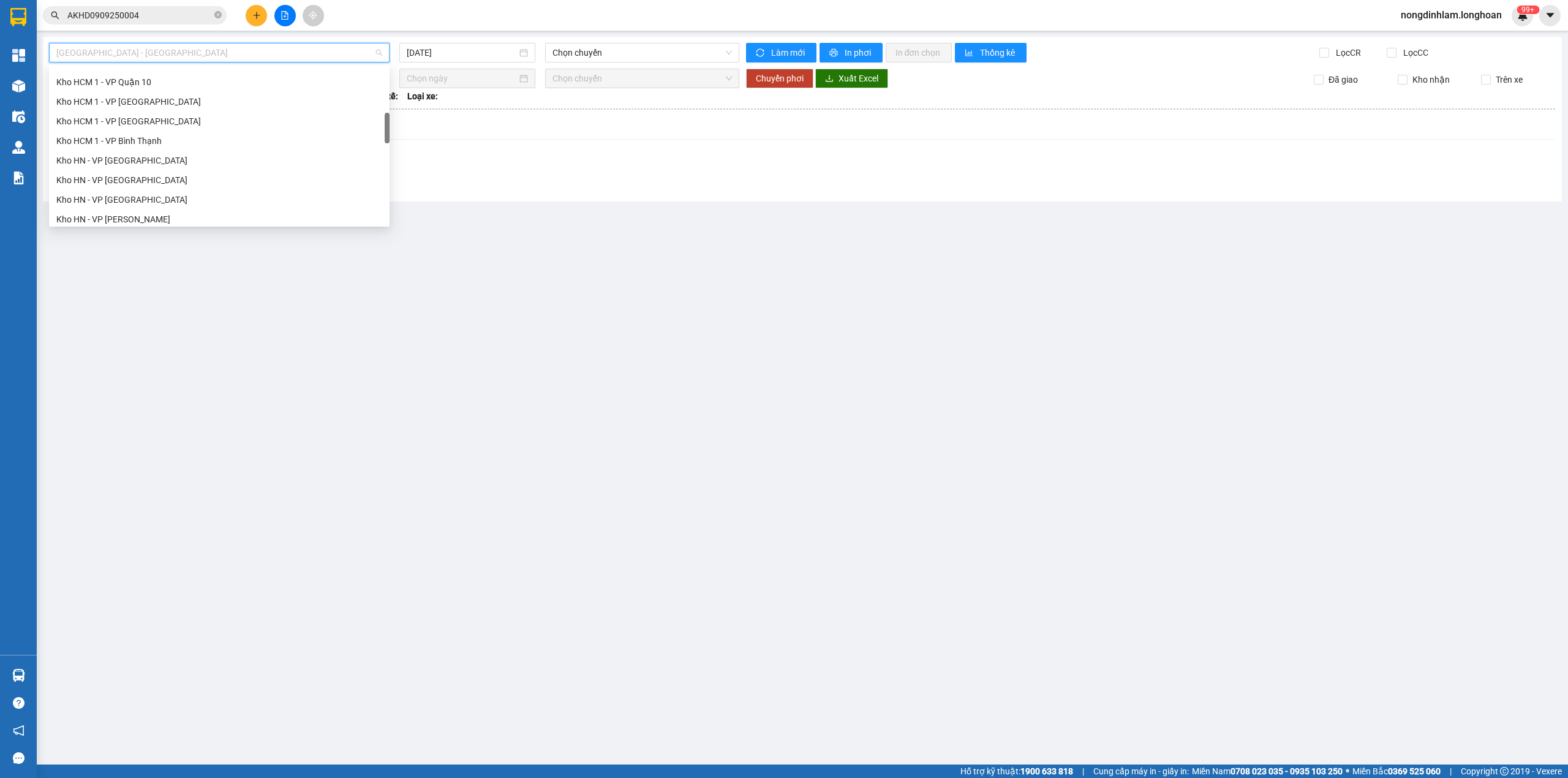
scroll to position [216, 0]
click at [147, 99] on div "Kho HCM - Kho Cần Thơ" at bounding box center [219, 96] width 326 height 13
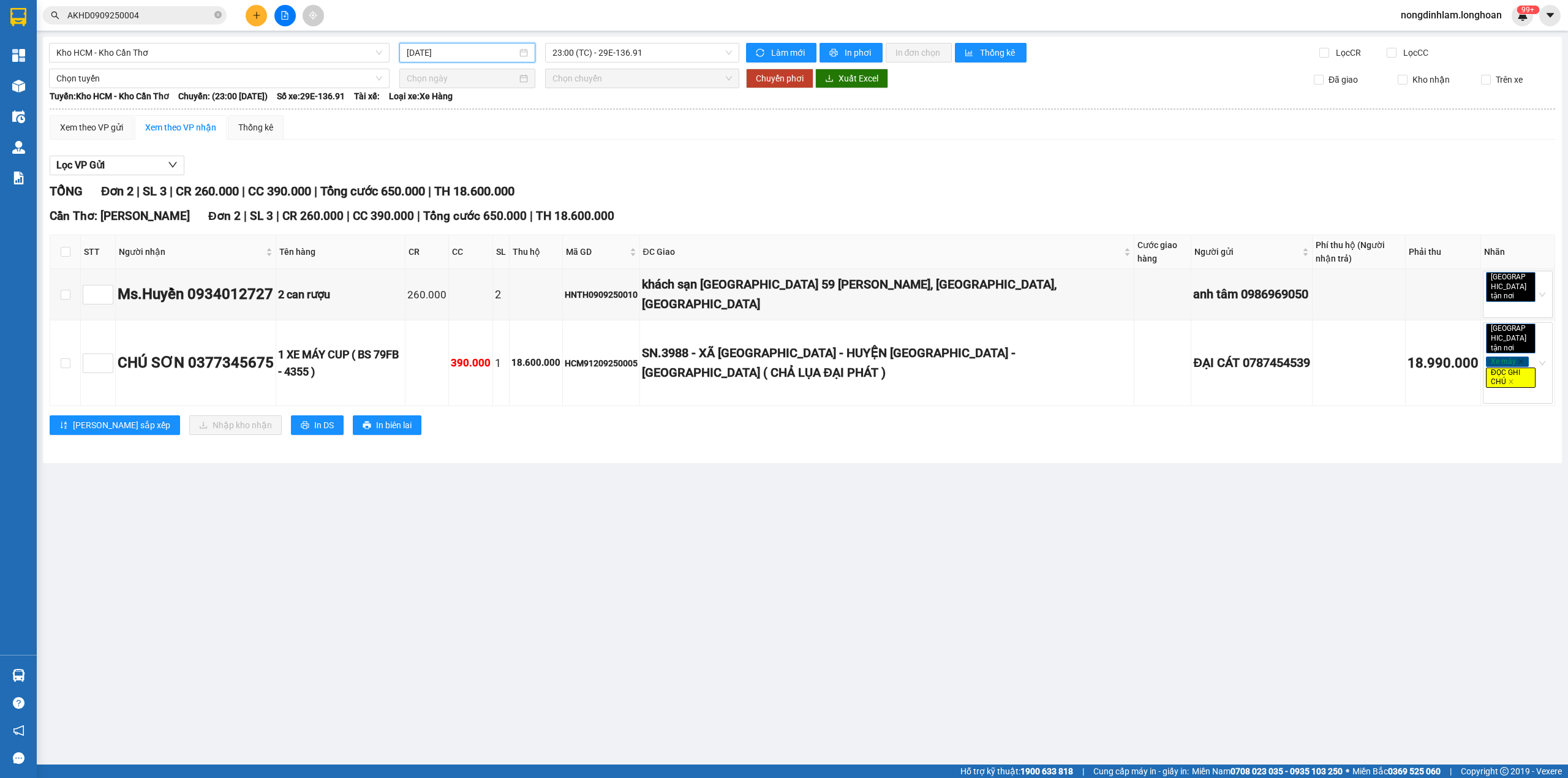
click at [471, 58] on input "[DATE]" at bounding box center [462, 53] width 110 height 13
click at [523, 143] on div "12" at bounding box center [528, 143] width 15 height 15
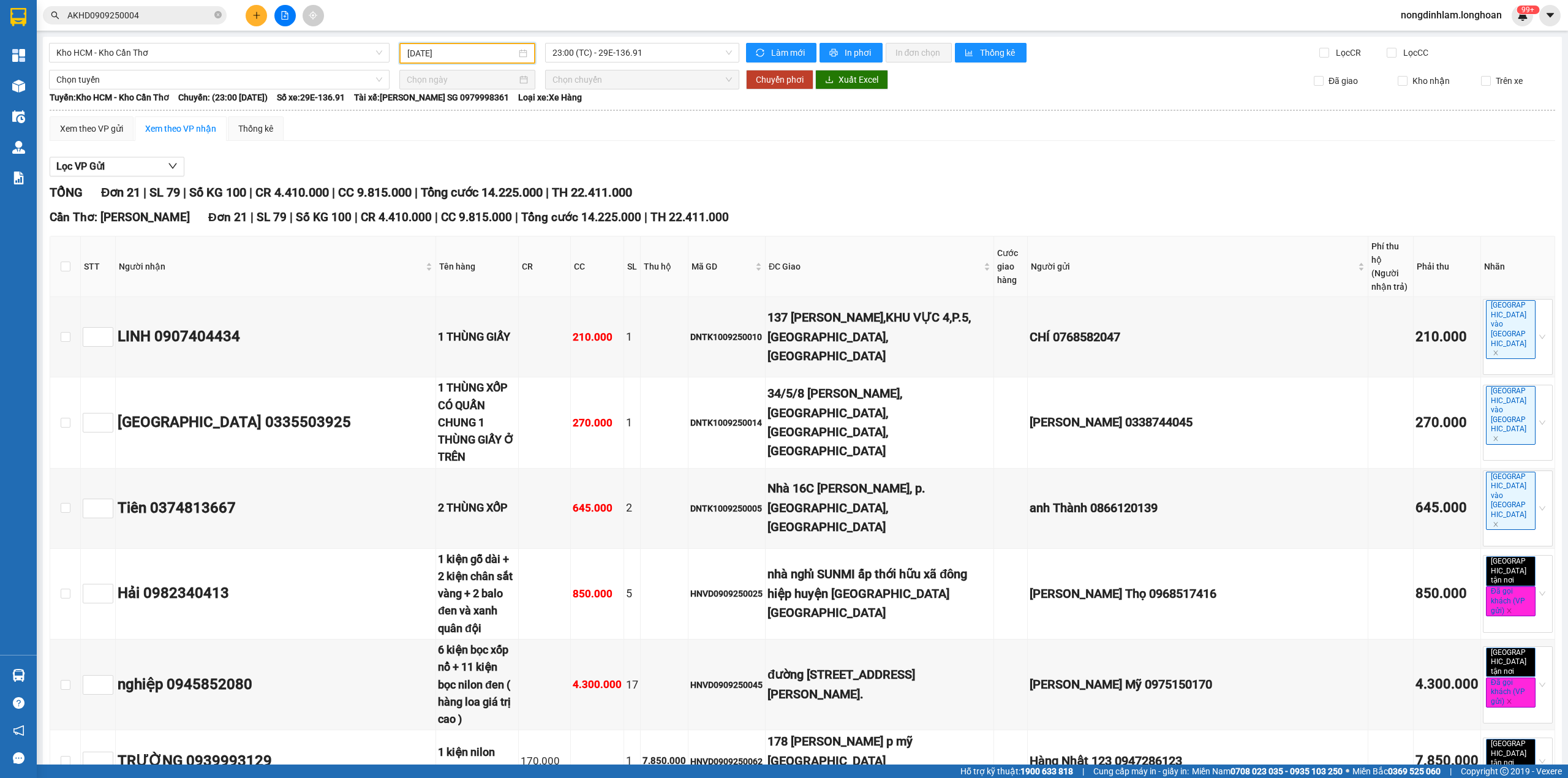
click at [454, 50] on input "[DATE]" at bounding box center [461, 53] width 109 height 13
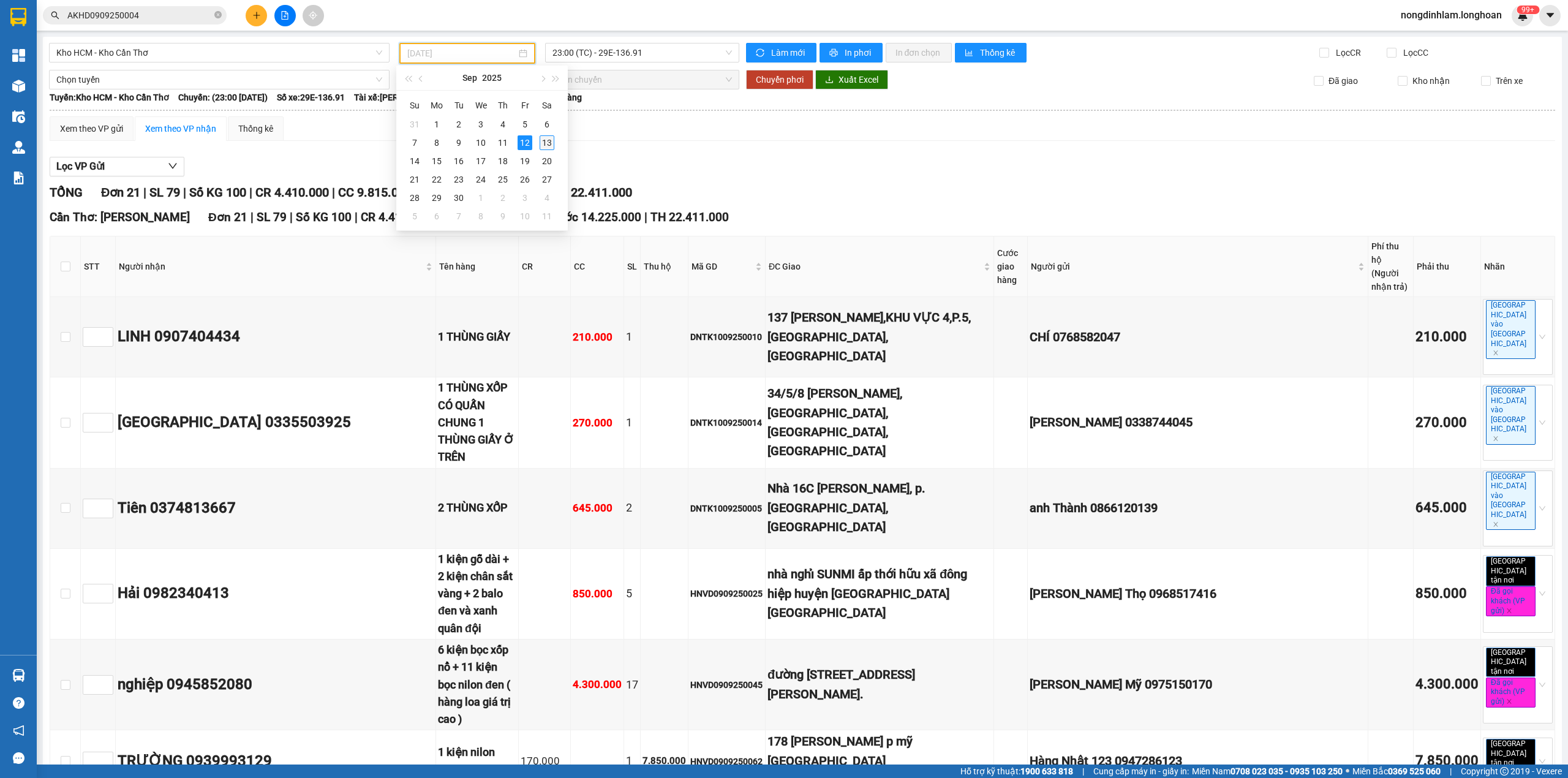
click at [547, 145] on div "13" at bounding box center [547, 143] width 15 height 15
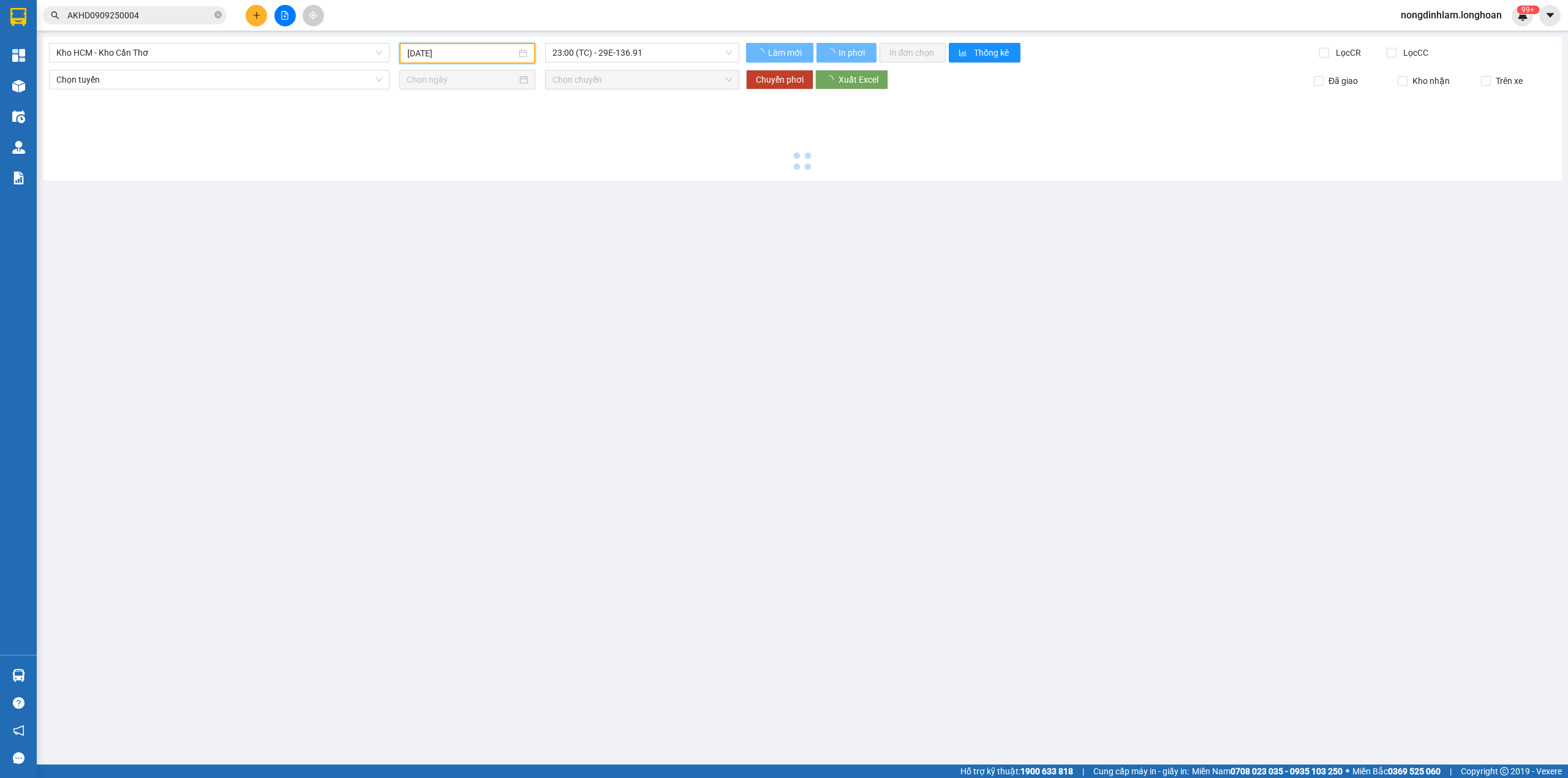
type input "[DATE]"
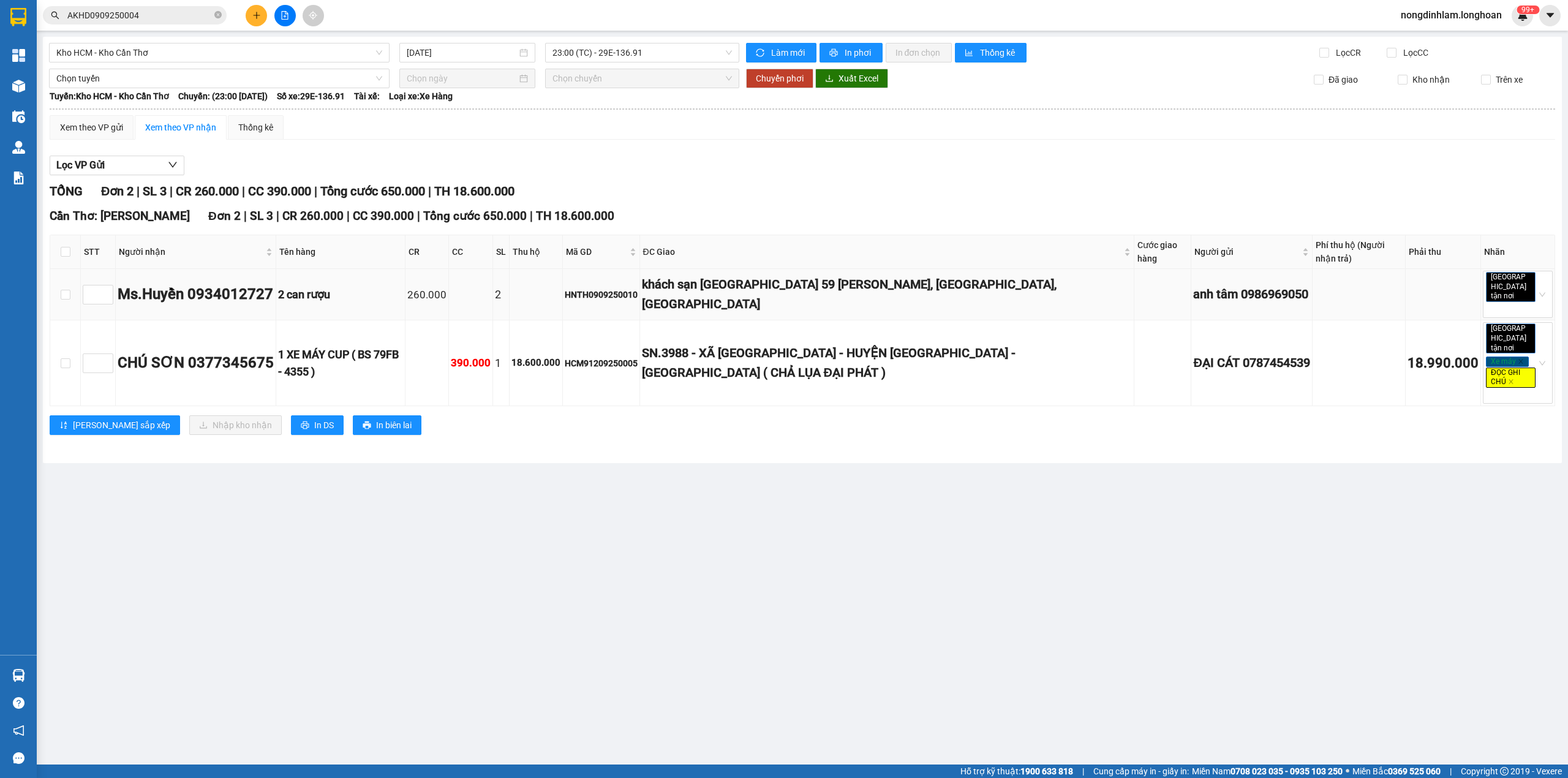
click at [631, 293] on div "HNTH0909250010" at bounding box center [601, 294] width 73 height 13
click at [339, 288] on div "2 can rượu" at bounding box center [340, 294] width 125 height 17
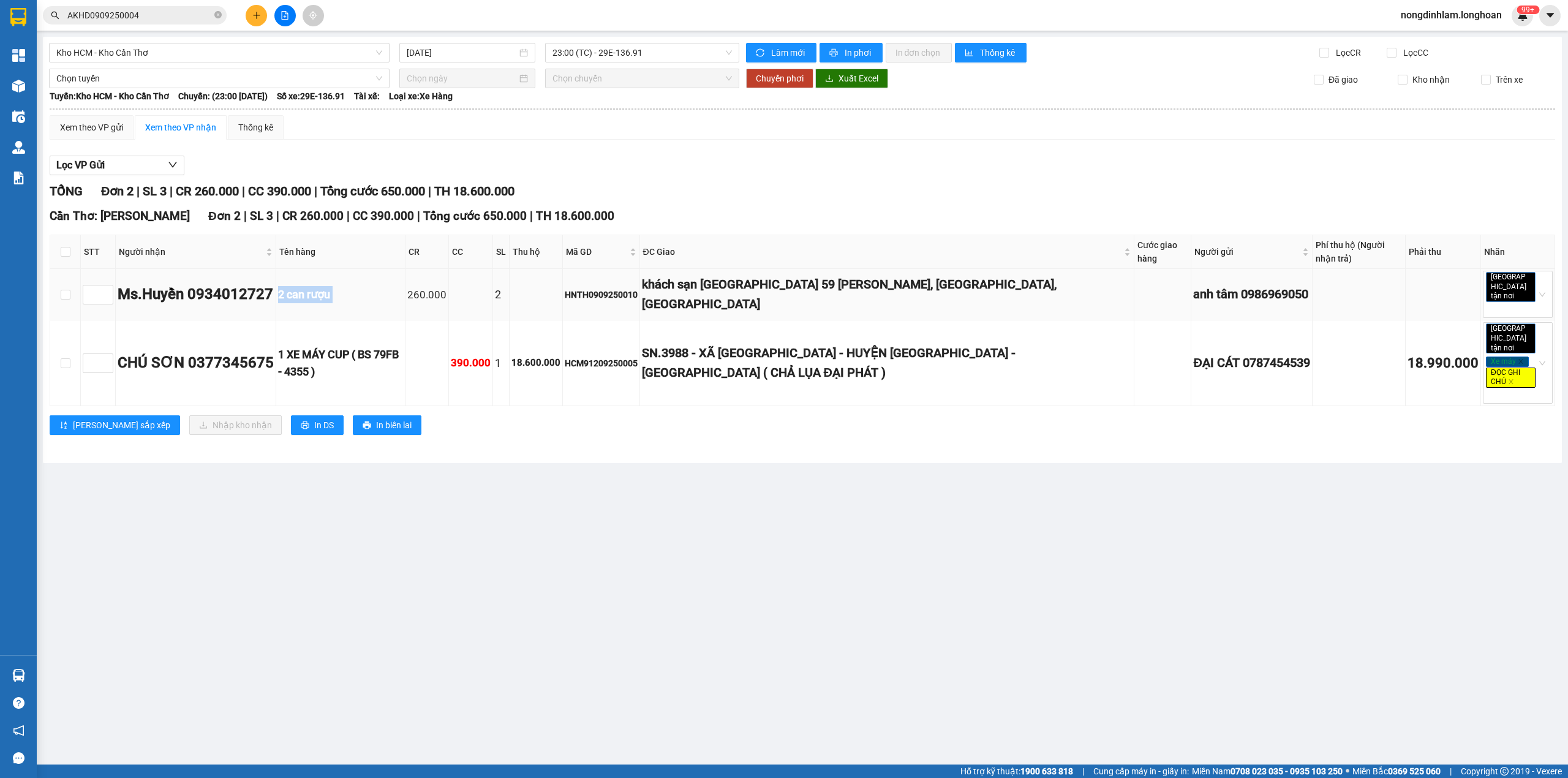
click at [339, 288] on div "2 can rượu" at bounding box center [340, 294] width 125 height 17
click at [630, 293] on div "HNTH0909250010" at bounding box center [601, 294] width 73 height 13
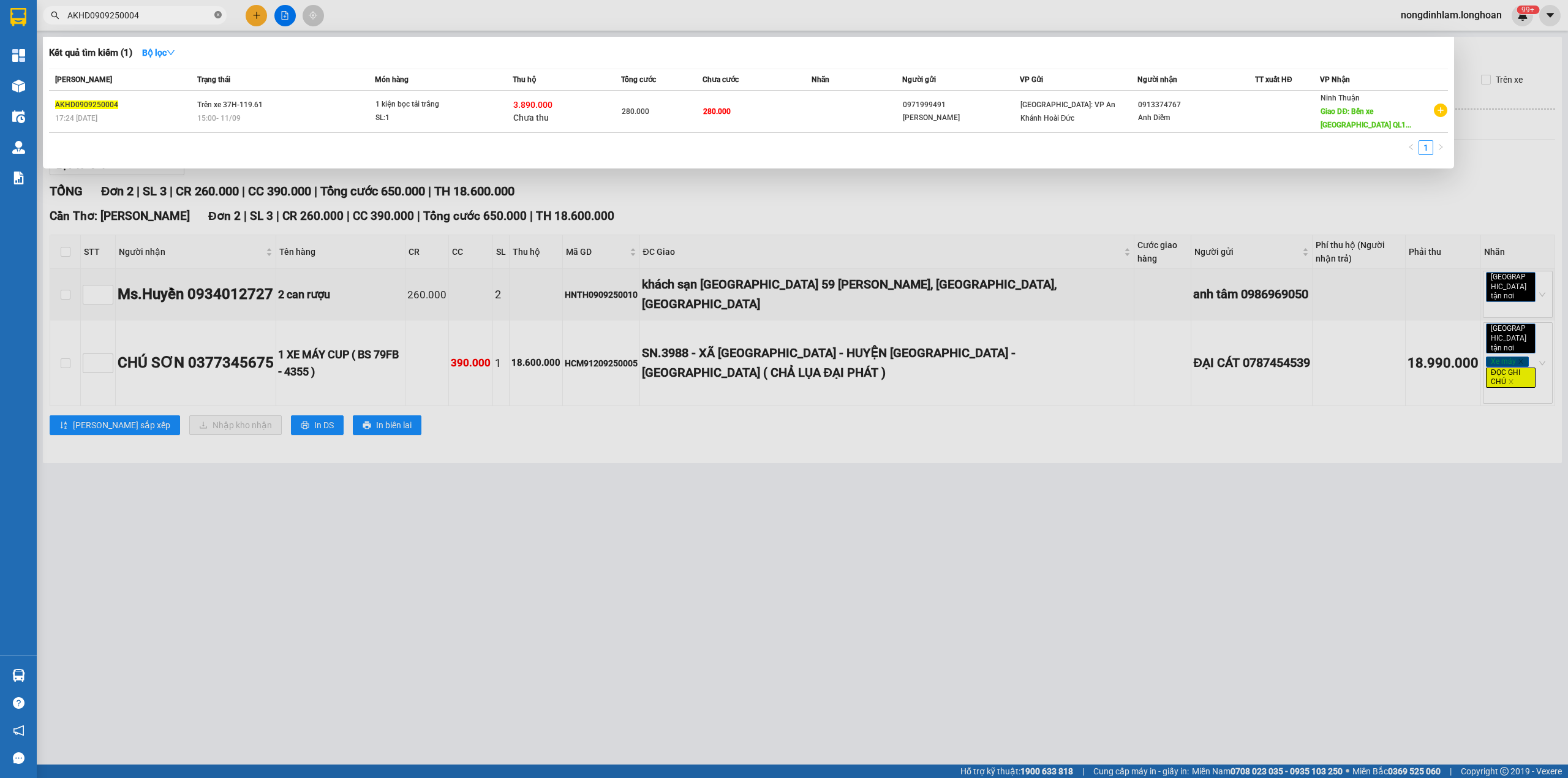
click at [219, 13] on icon "close-circle" at bounding box center [218, 15] width 7 height 7
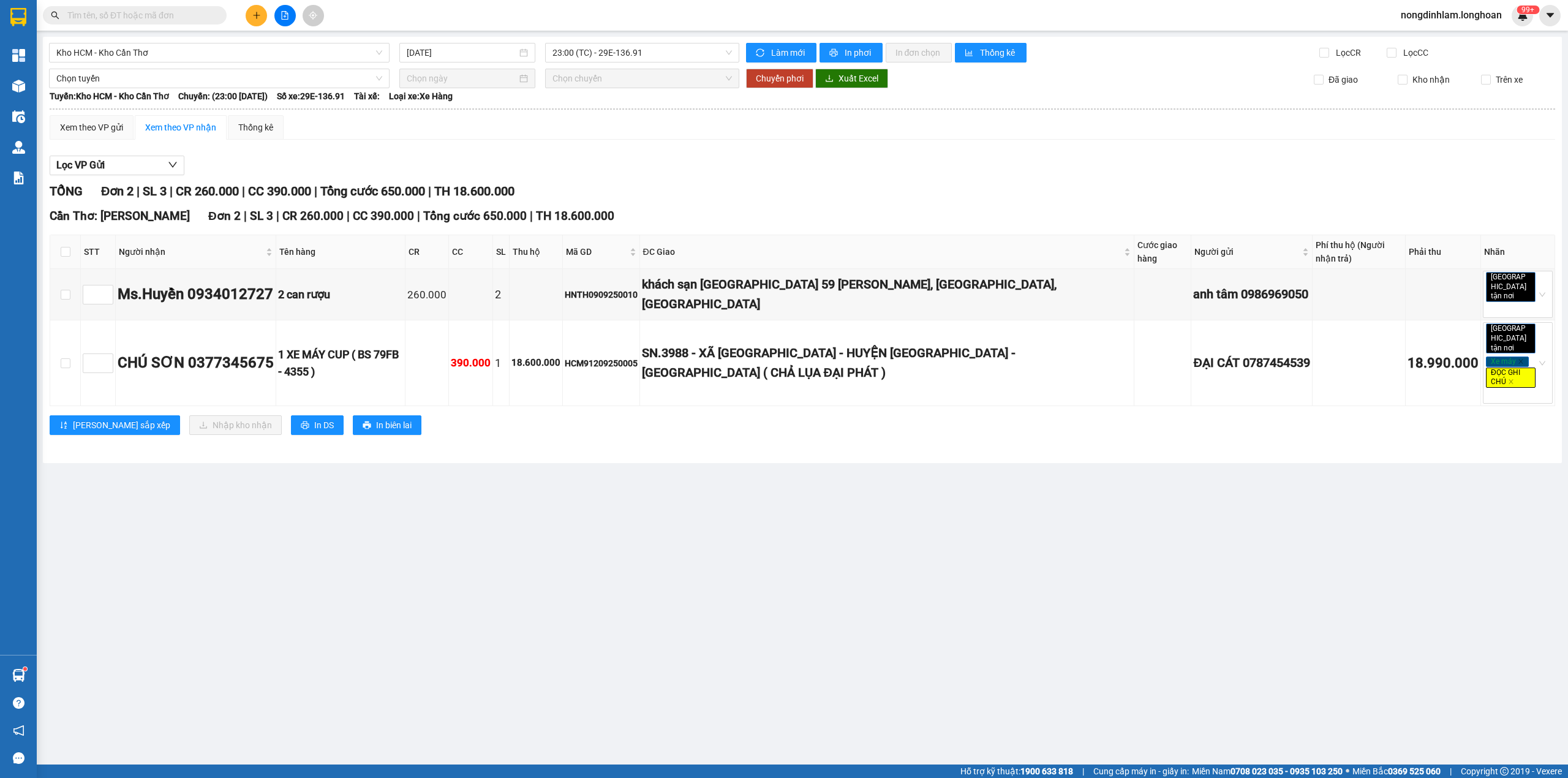
click at [136, 5] on div "Kết quả tìm kiếm ( 1 ) Bộ lọc Mã ĐH Trạng thái Món hàng Thu hộ Tổng cước Chưa c…" at bounding box center [119, 16] width 239 height 22
click at [116, 16] on input "text" at bounding box center [139, 16] width 145 height 13
paste input "AKHD0909250004"
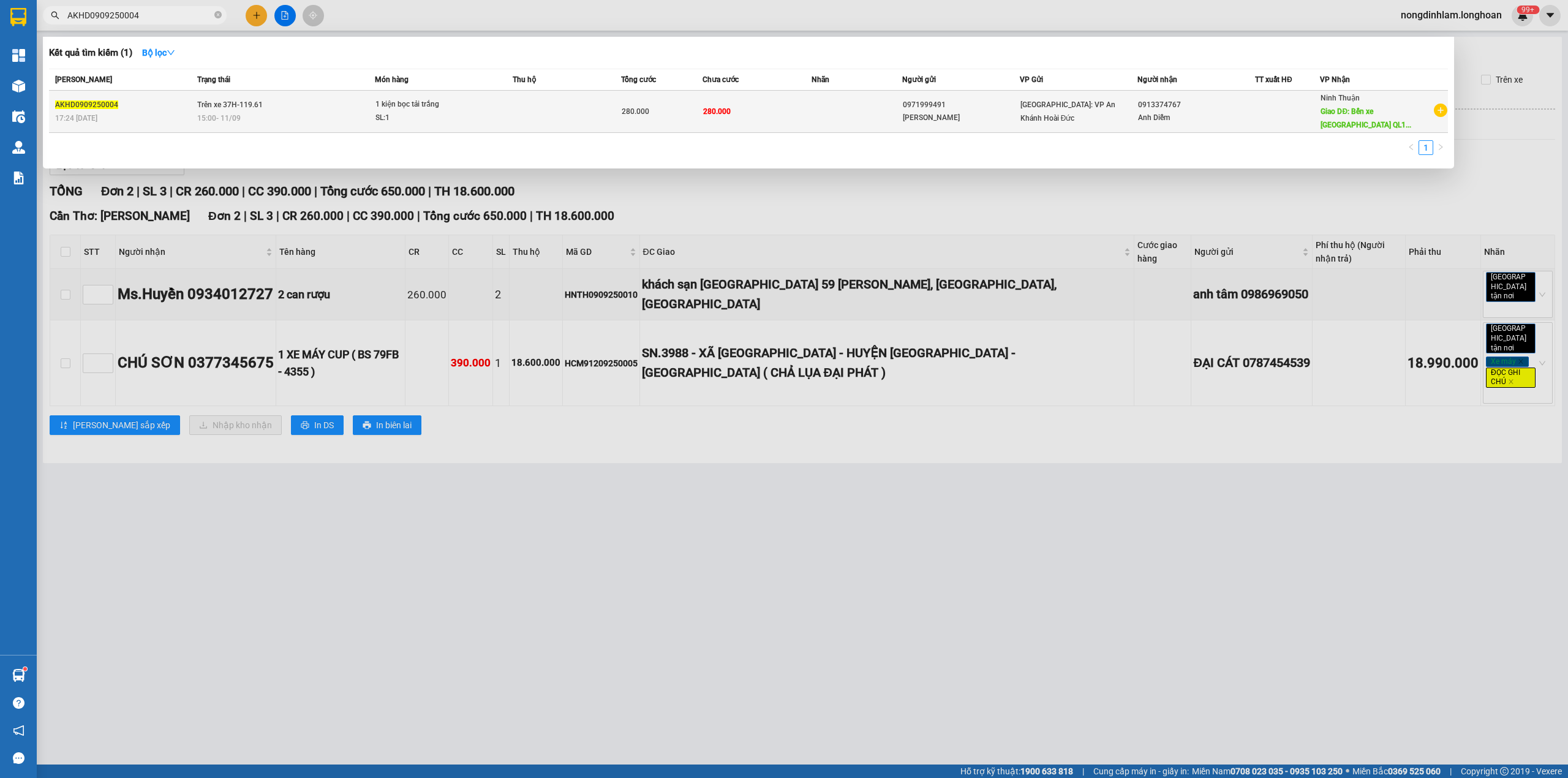
type input "AKHD0909250004"
click at [192, 114] on div "17:24 - 09/09" at bounding box center [124, 118] width 139 height 13
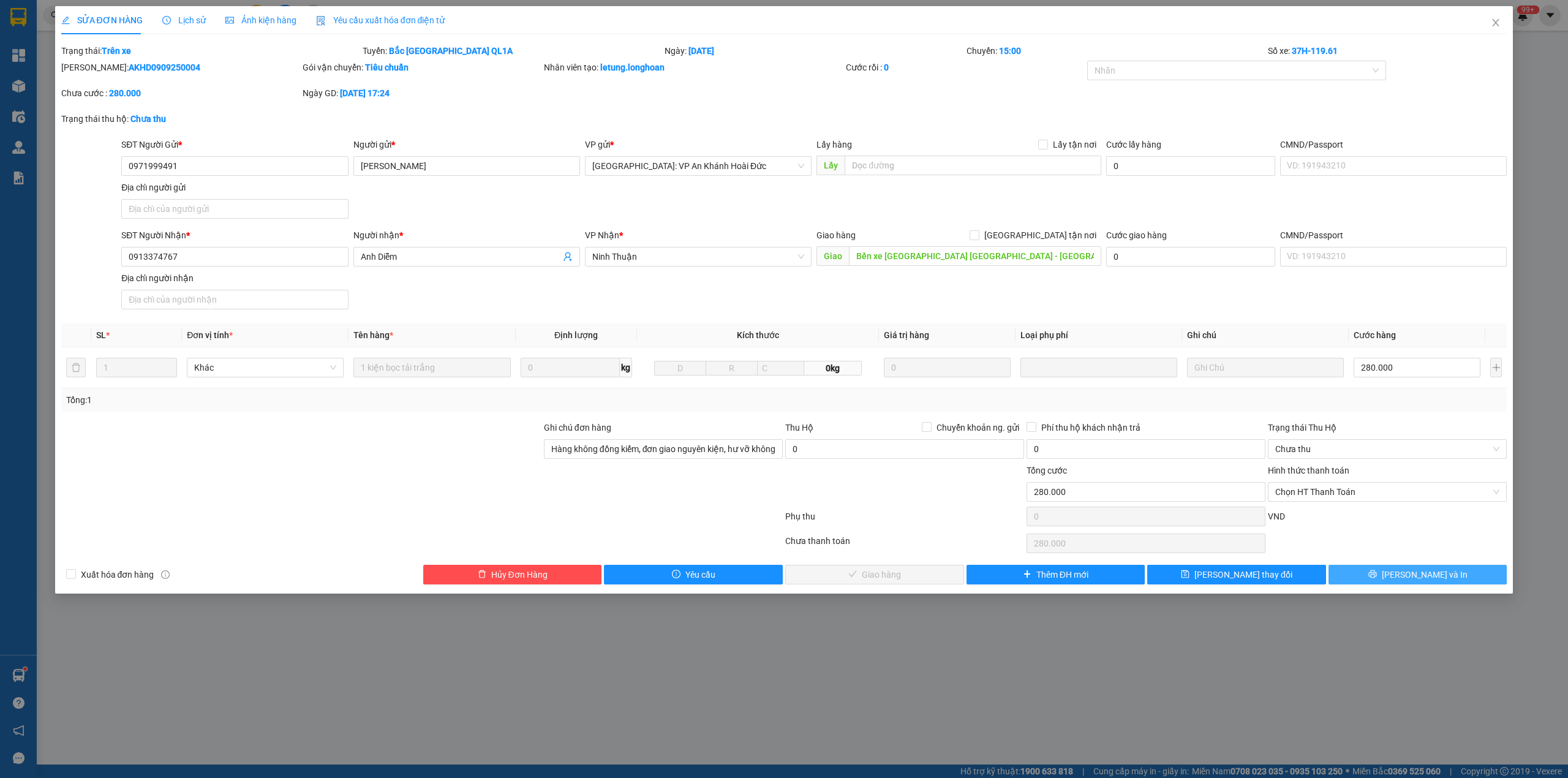
click at [1366, 570] on button "Lưu và In" at bounding box center [1418, 575] width 179 height 19
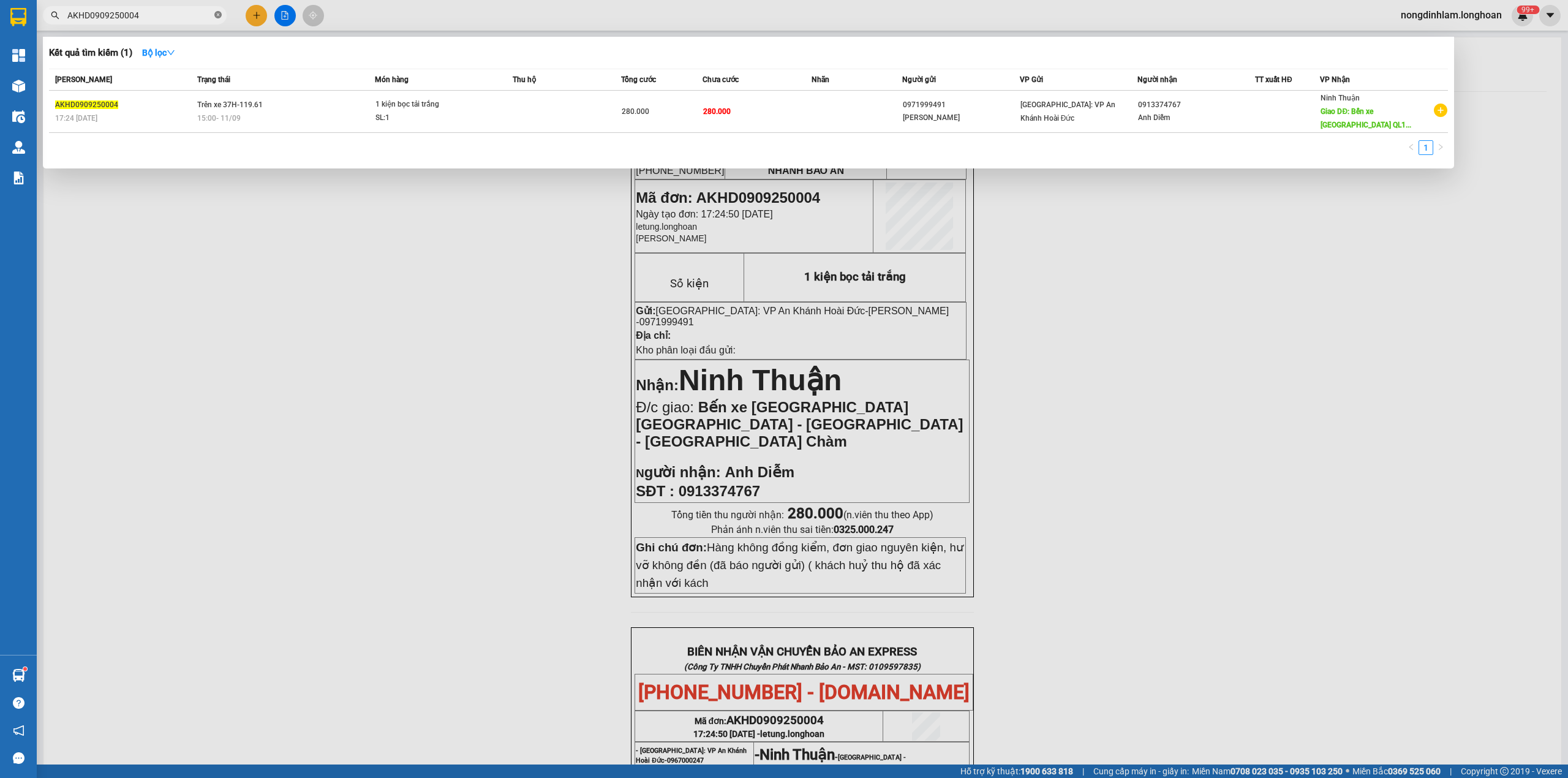
click at [214, 19] on icon "close-circle" at bounding box center [218, 15] width 7 height 7
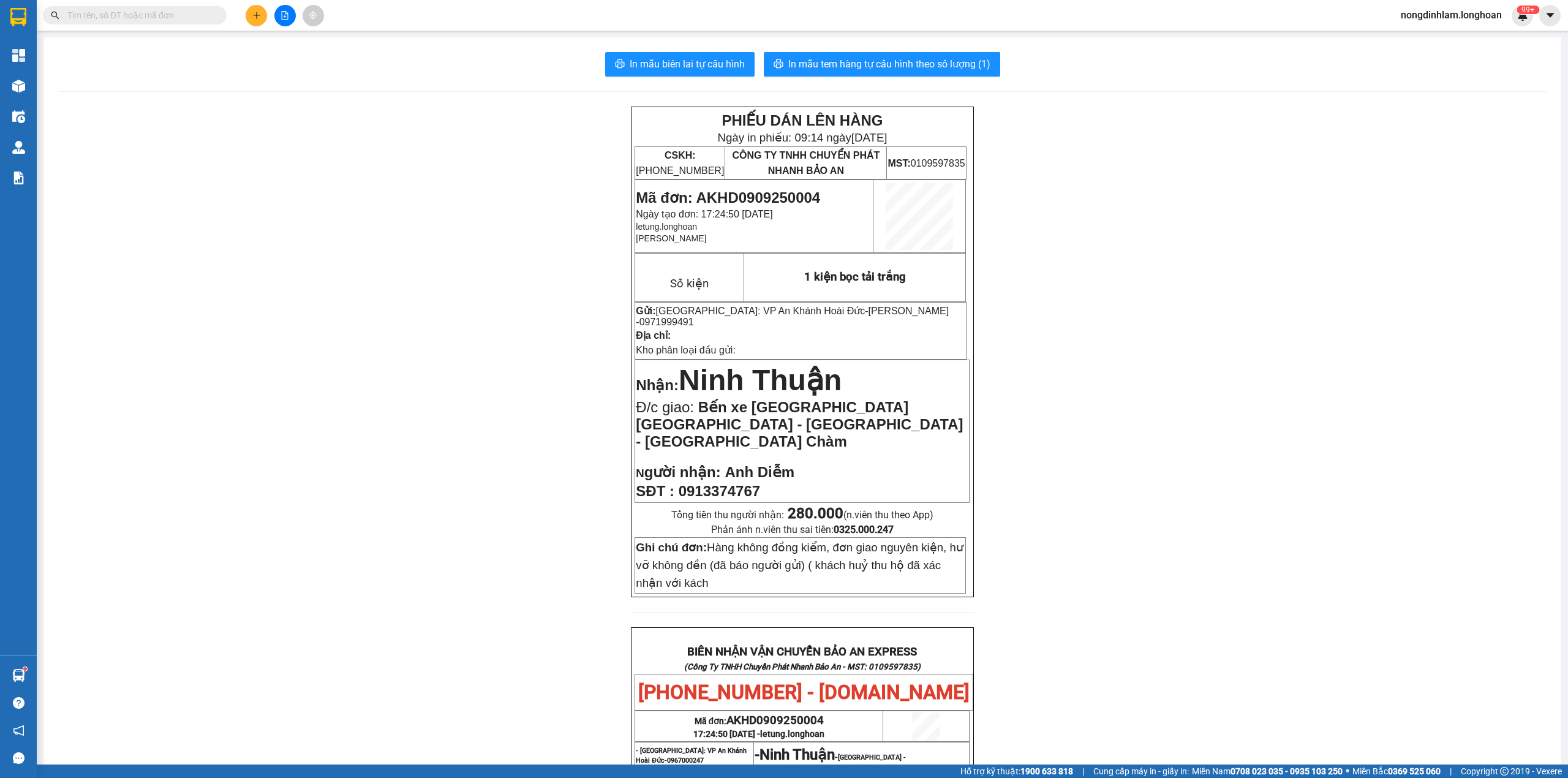
click at [287, 16] on icon "file-add" at bounding box center [285, 16] width 9 height 9
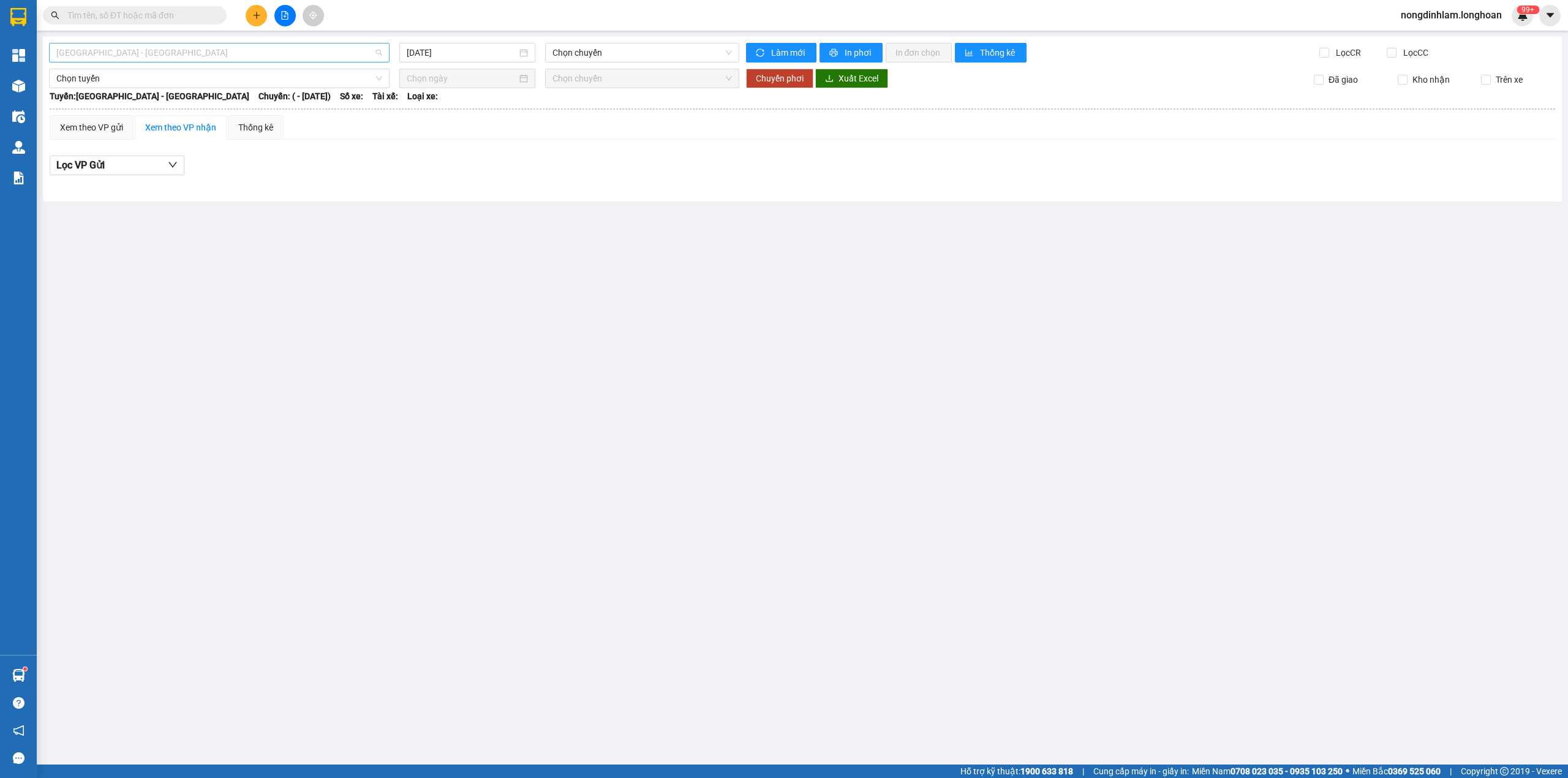
click at [194, 55] on span "[GEOGRAPHIC_DATA] - [GEOGRAPHIC_DATA]" at bounding box center [219, 53] width 326 height 19
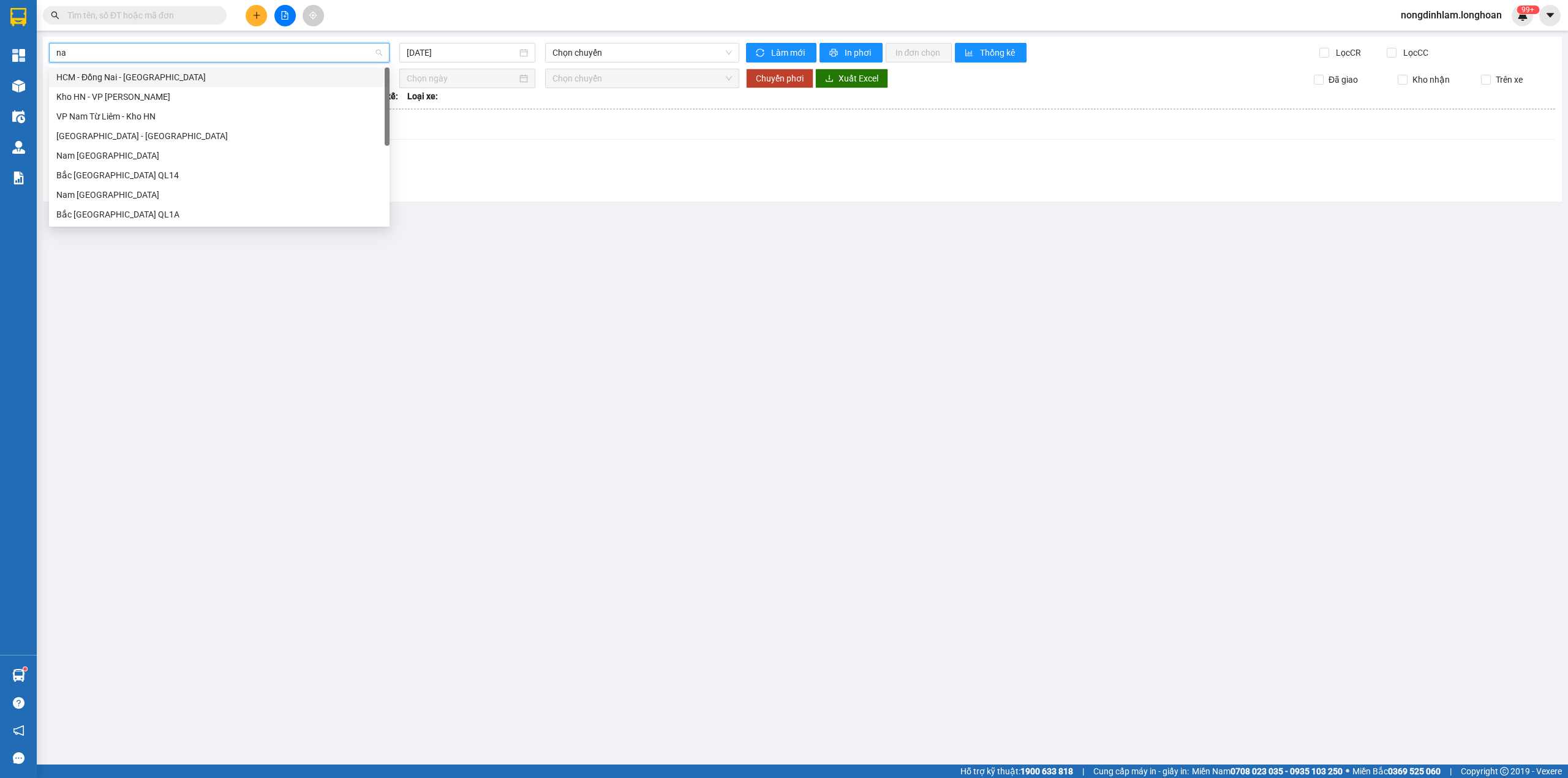
type input "nam"
click at [150, 154] on div "Nam [GEOGRAPHIC_DATA]" at bounding box center [219, 156] width 326 height 13
type input "[DATE]"
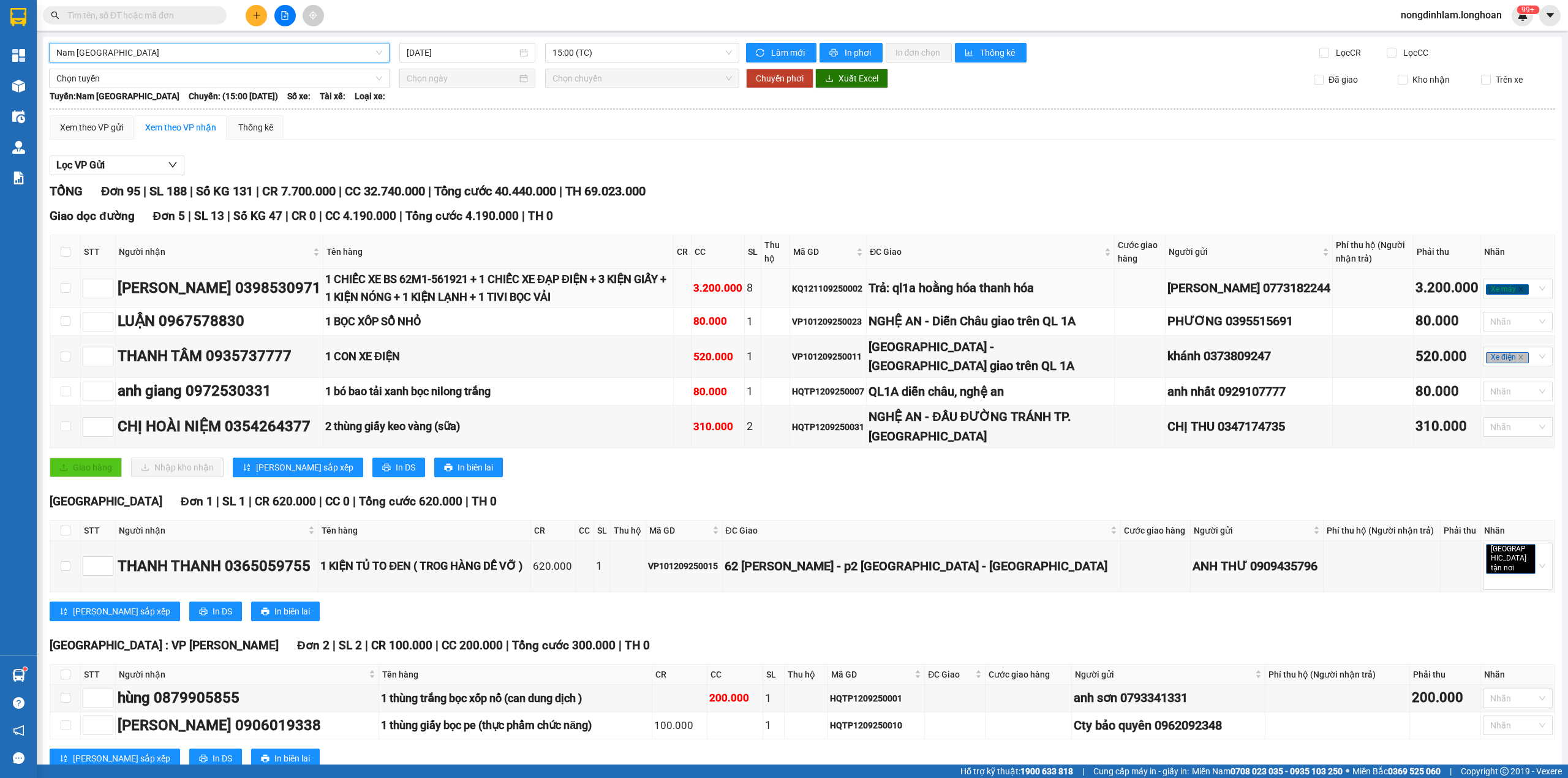
click at [985, 285] on div "Trả: ql1a hoằng hóa thanh hóa" at bounding box center [990, 289] width 244 height 19
click at [993, 325] on div "NGHỆ AN - Diễn Châu giao trên QL 1A" at bounding box center [990, 322] width 244 height 19
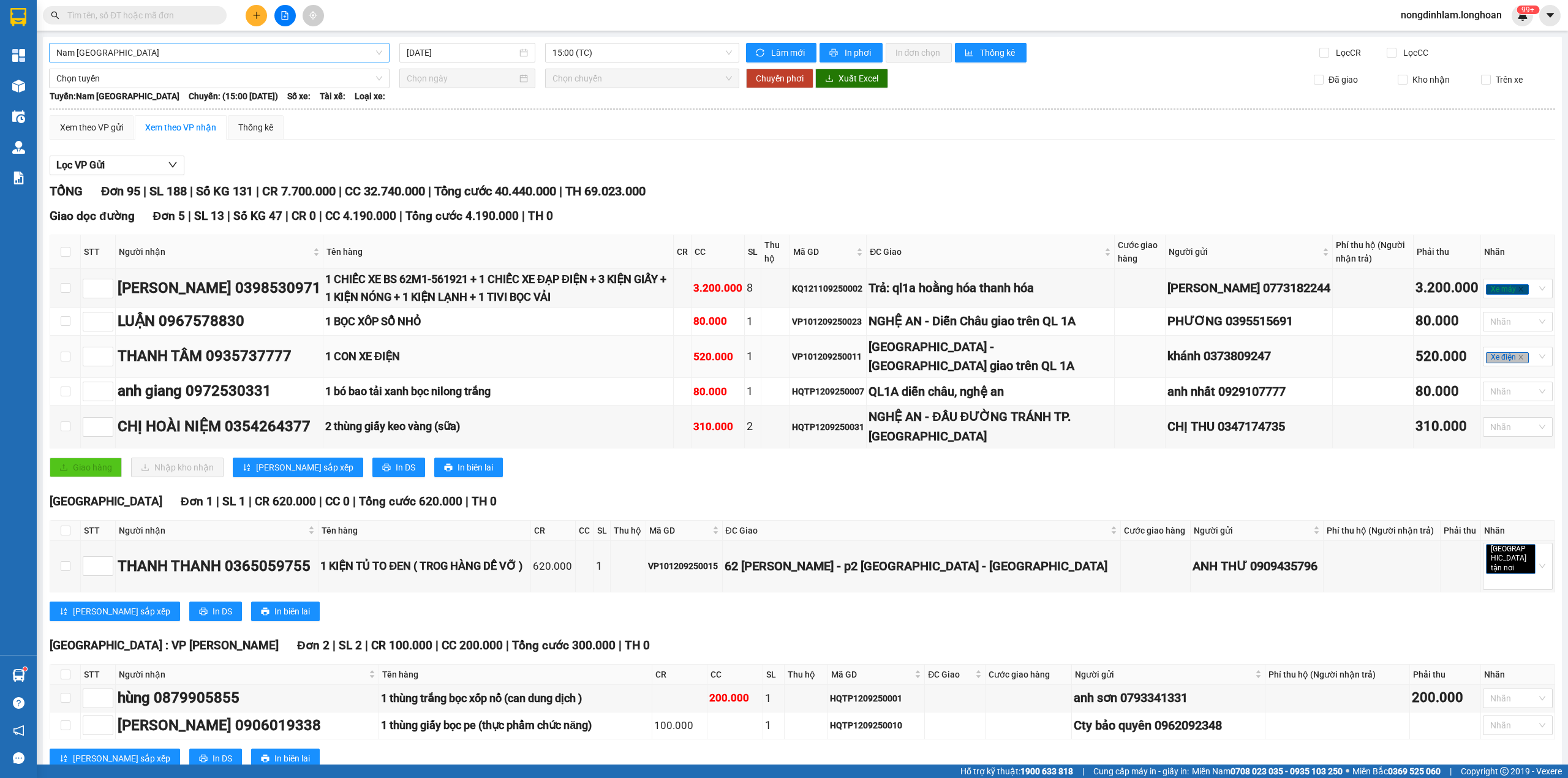
click at [990, 373] on div "QUẢNG TRỊ - TP Đông Hà giao trên QL 1A" at bounding box center [990, 357] width 244 height 39
click at [983, 432] on div "NGHỆ AN - ĐẦU ĐƯỜNG TRÁNH TP. VINH" at bounding box center [990, 426] width 244 height 39
